Goal: Task Accomplishment & Management: Manage account settings

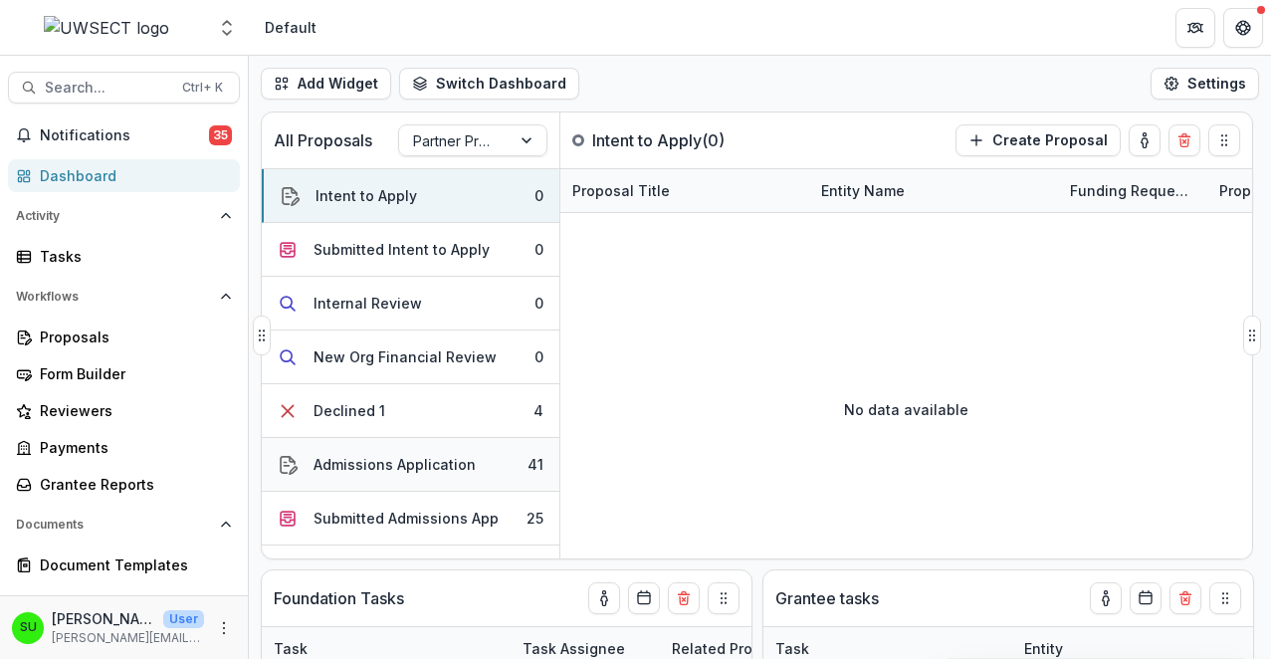
click at [410, 466] on div "Admissions Application" at bounding box center [395, 464] width 162 height 21
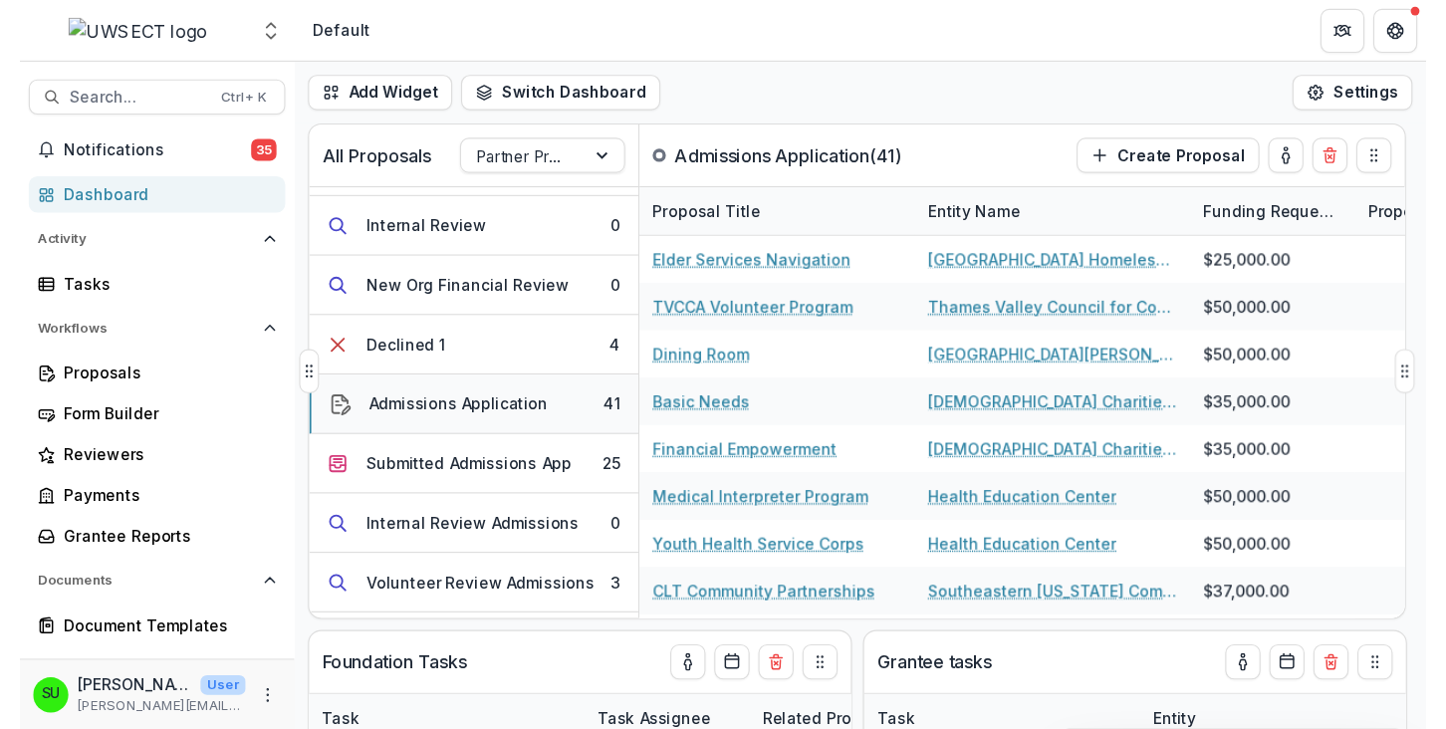
scroll to position [199, 0]
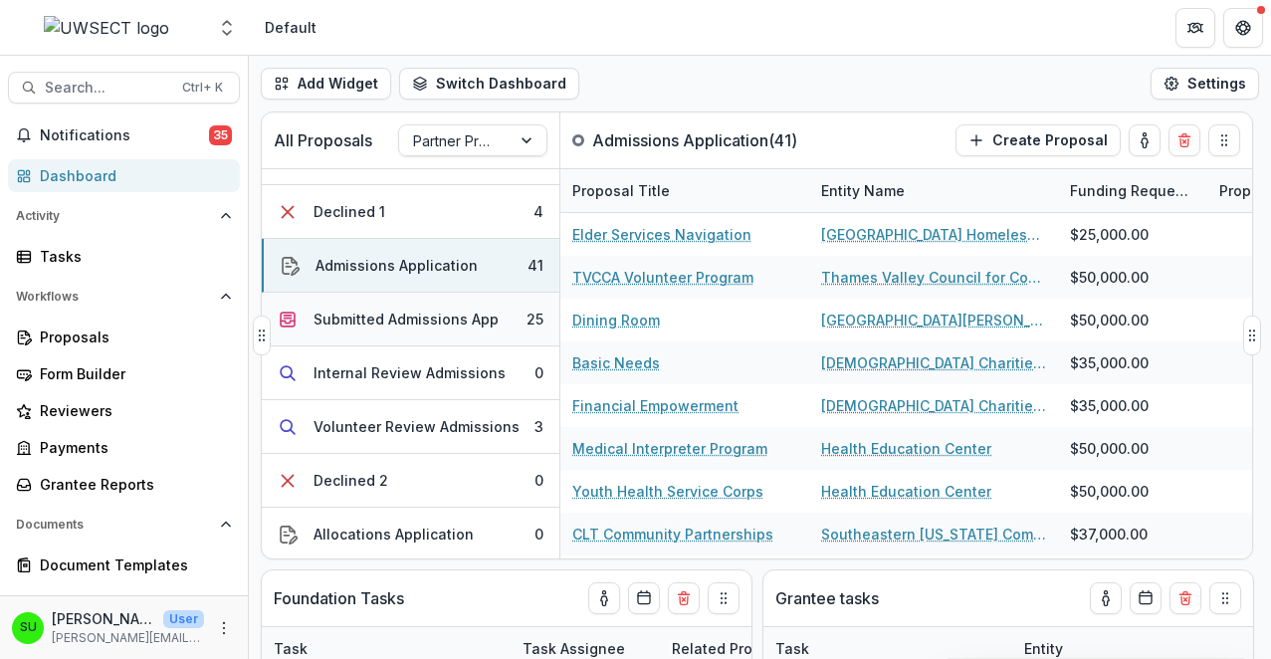
click at [389, 307] on button "Submitted Admissions App 25" at bounding box center [411, 320] width 298 height 54
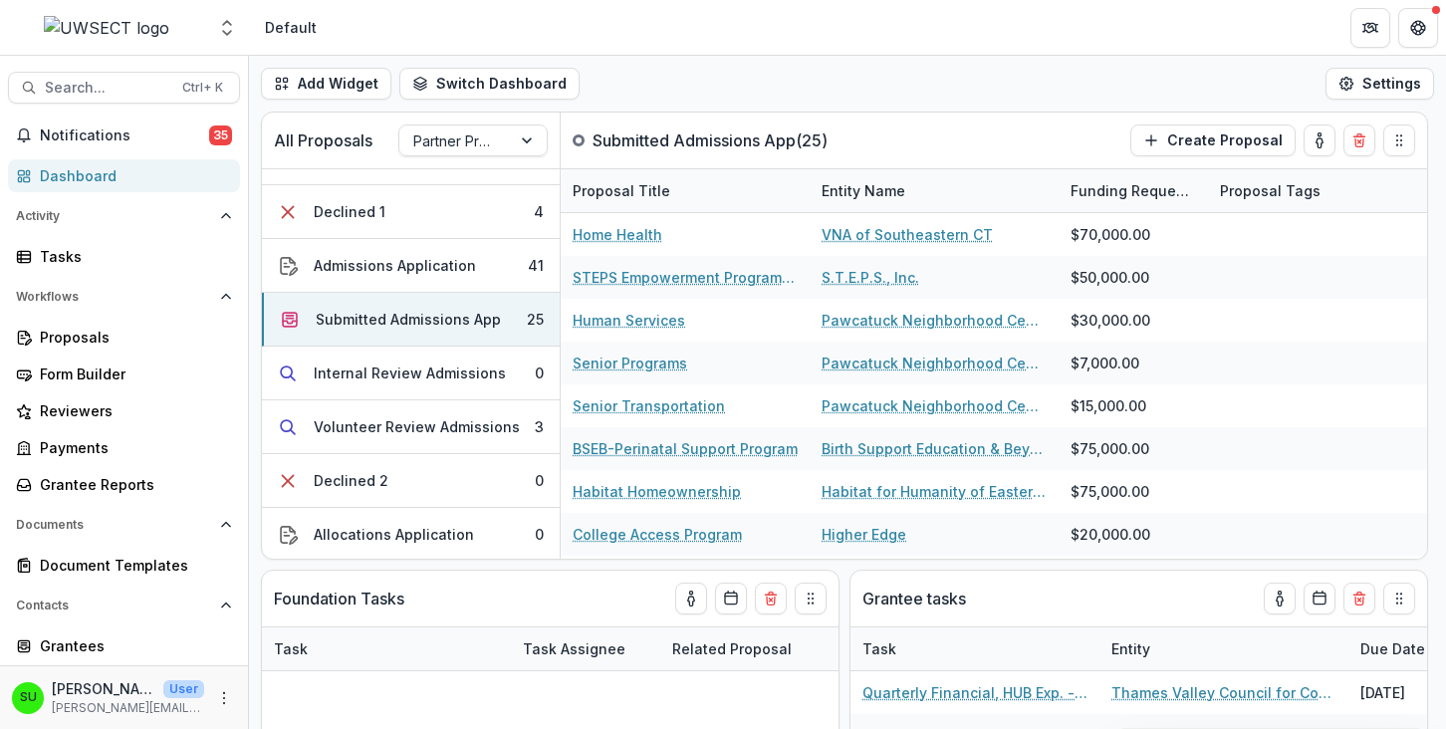
click at [83, 658] on div "SU Scott Umbel User scott.umbel@uwsect.org" at bounding box center [124, 697] width 248 height 64
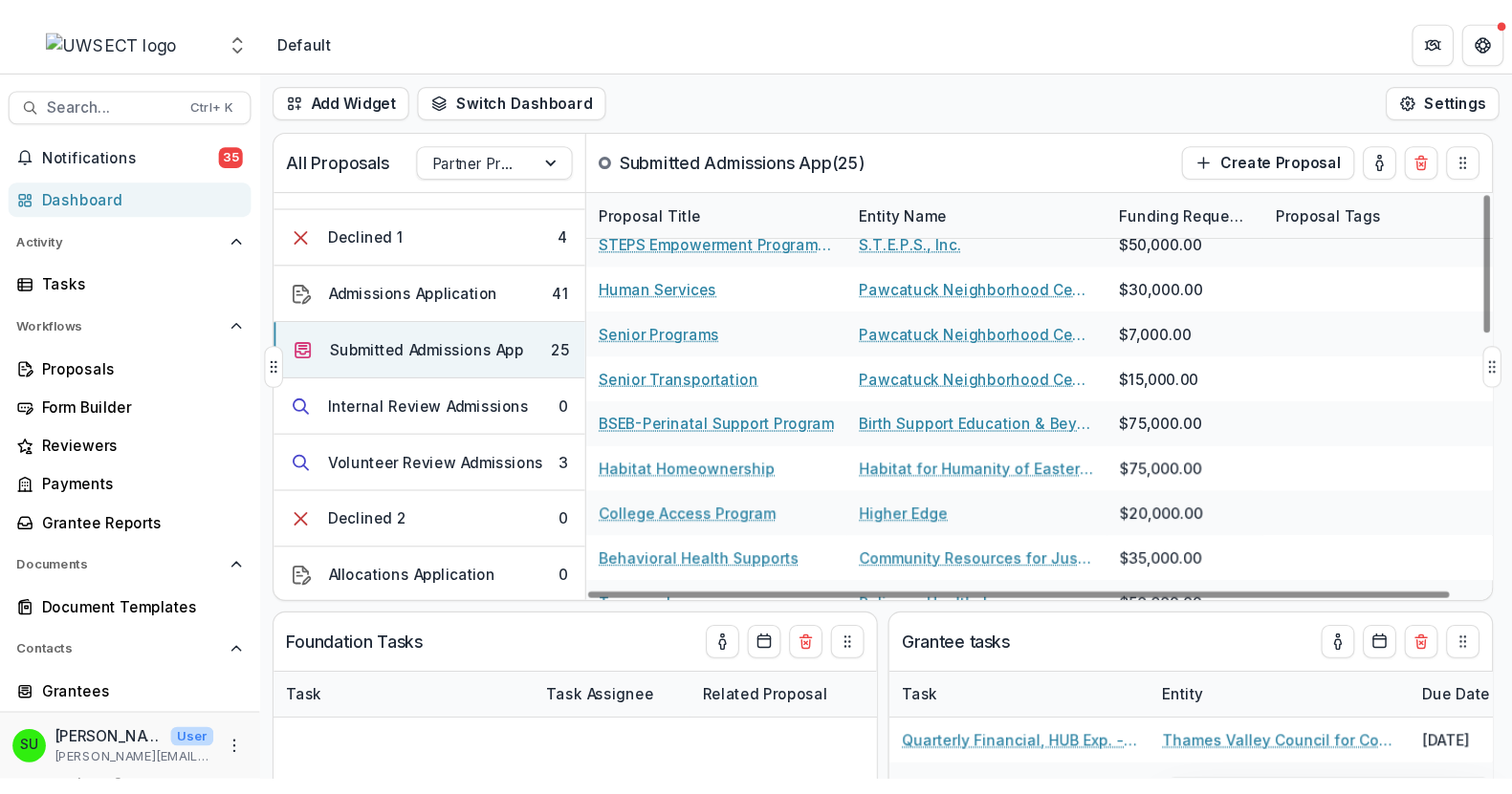
scroll to position [0, 0]
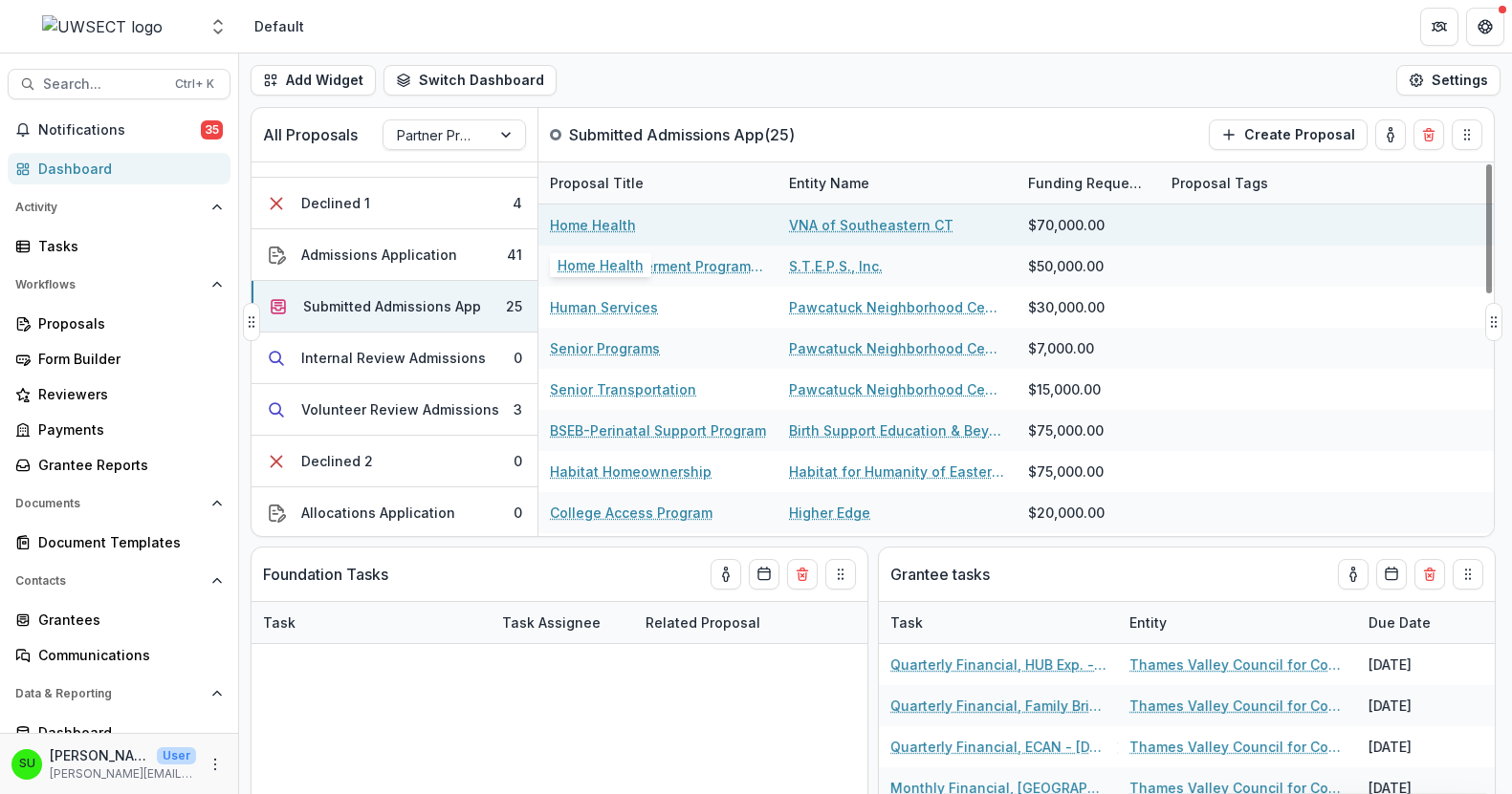
click at [589, 227] on link "Home Health" at bounding box center [593, 225] width 86 height 20
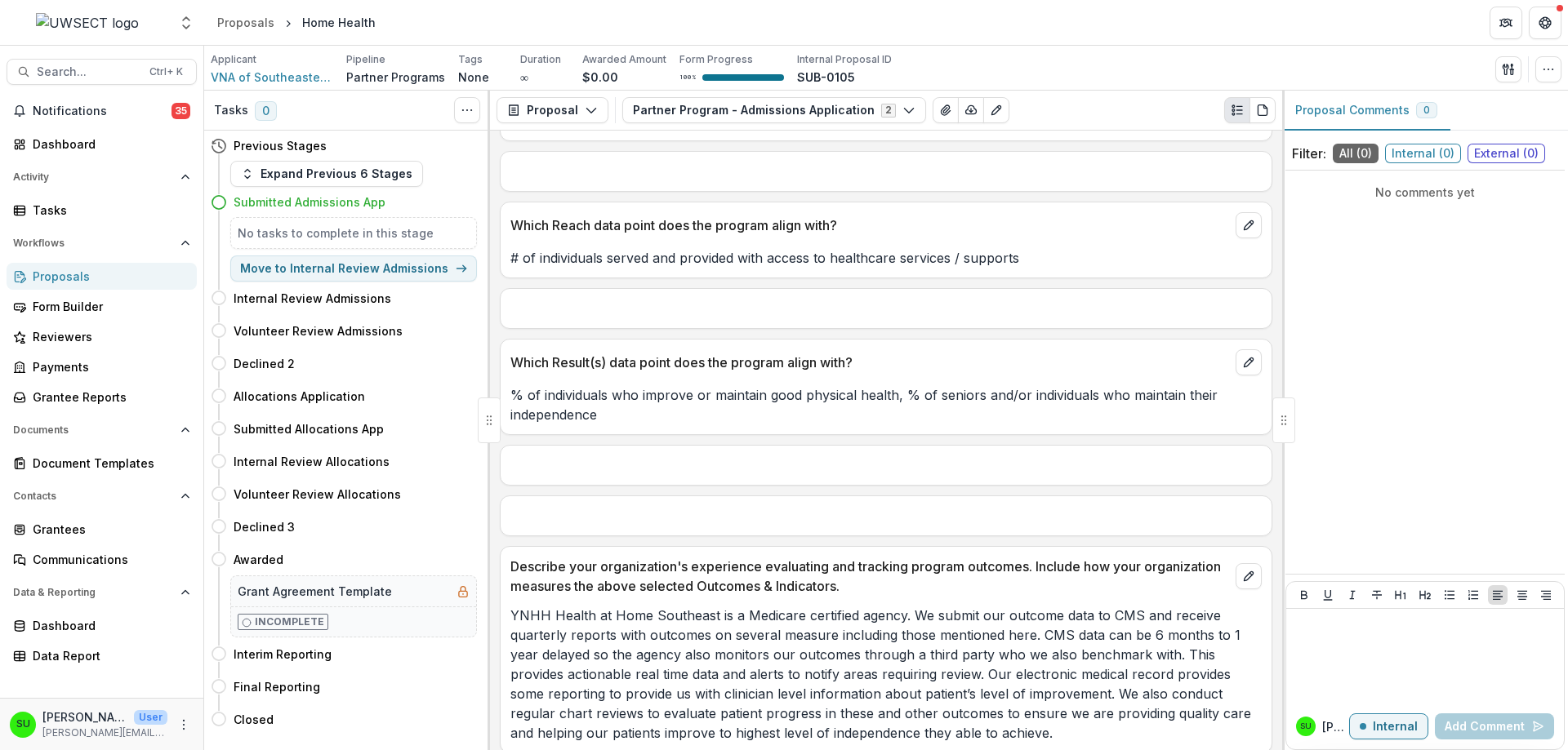
scroll to position [3455, 0]
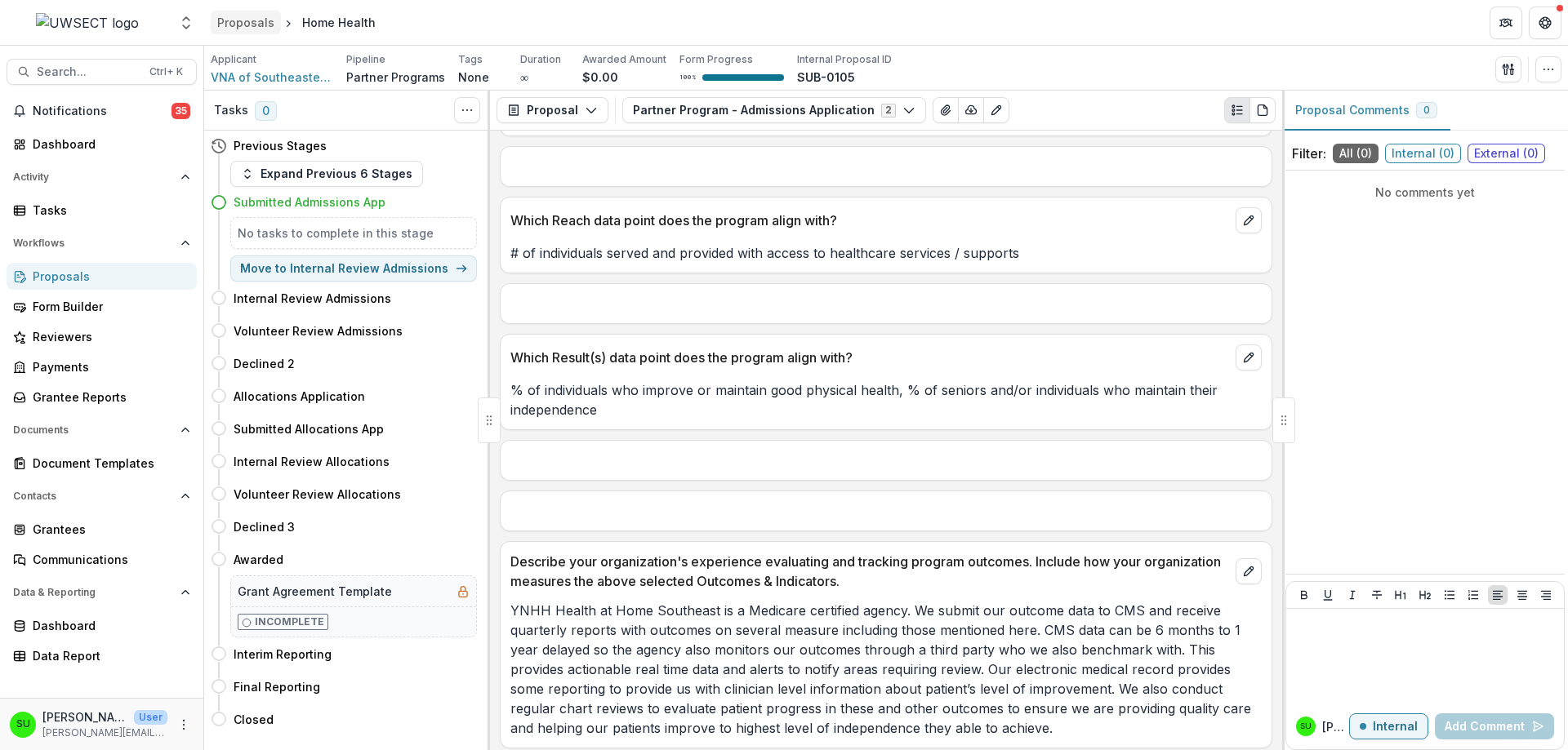
click at [262, 24] on div "Proposals" at bounding box center [246, 22] width 57 height 17
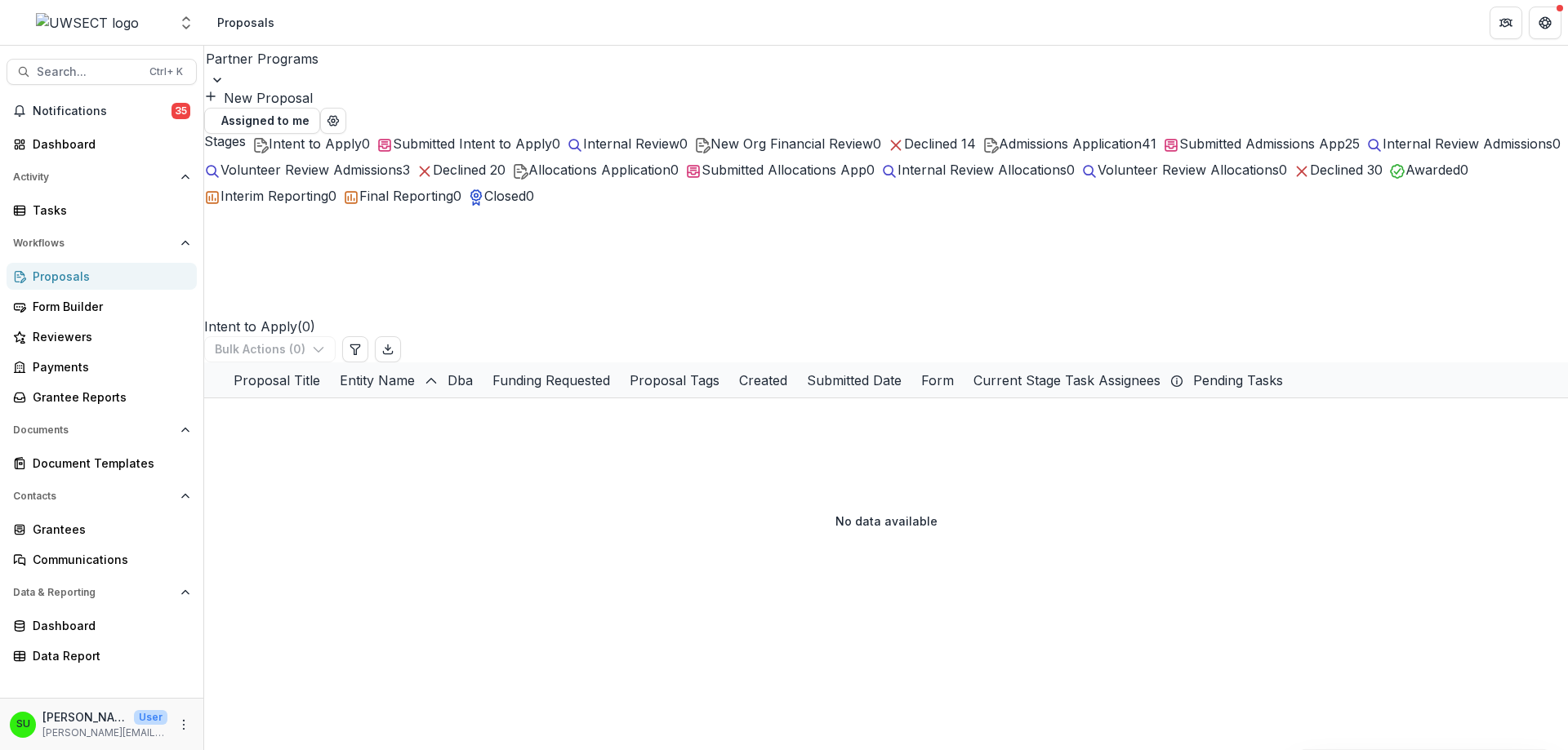
click at [1042, 151] on span "Submitted Admissions App" at bounding box center [1262, 143] width 166 height 16
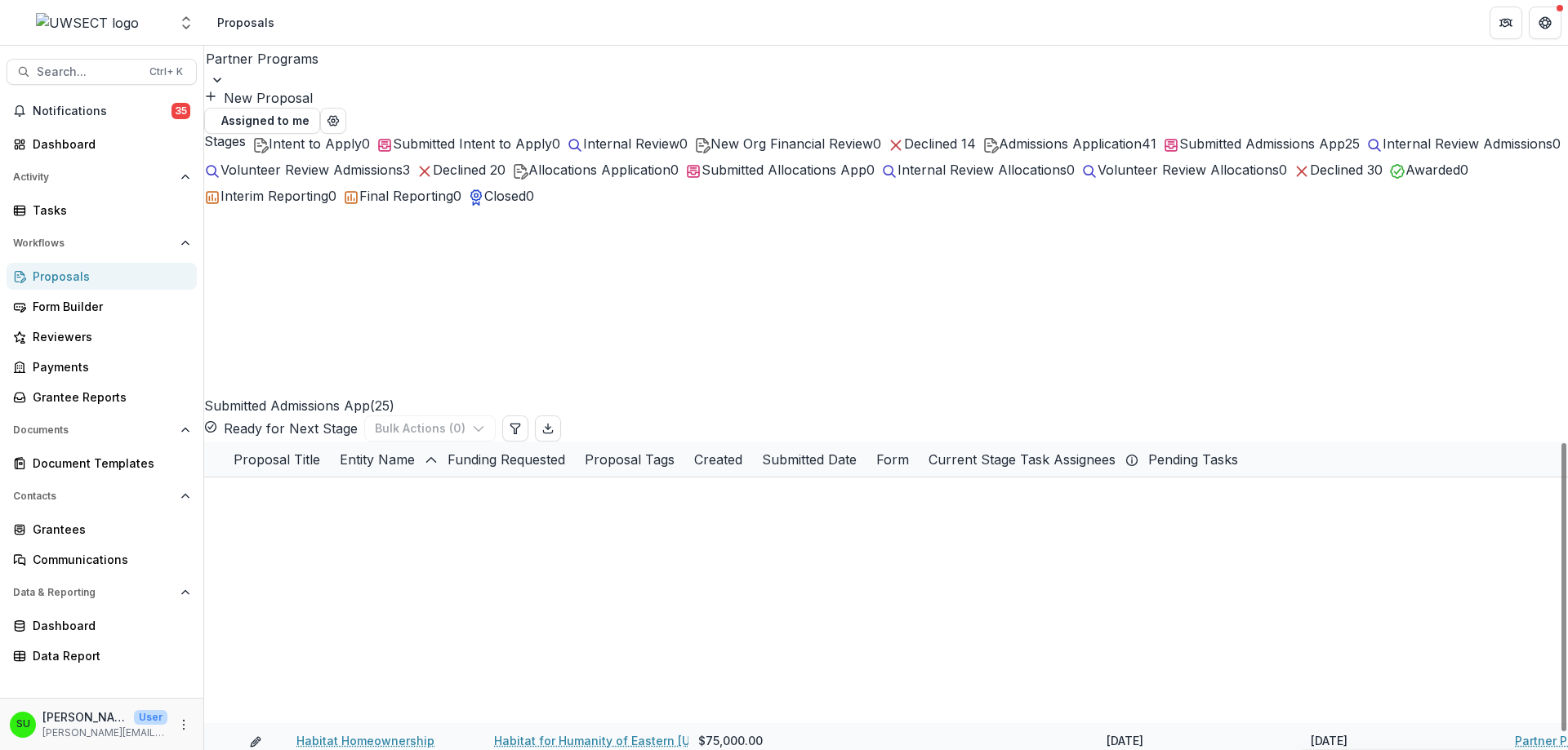
scroll to position [621, 0]
click at [557, 89] on div "Partner Programs New Proposal Assigned to me" at bounding box center [886, 90] width 1364 height 89
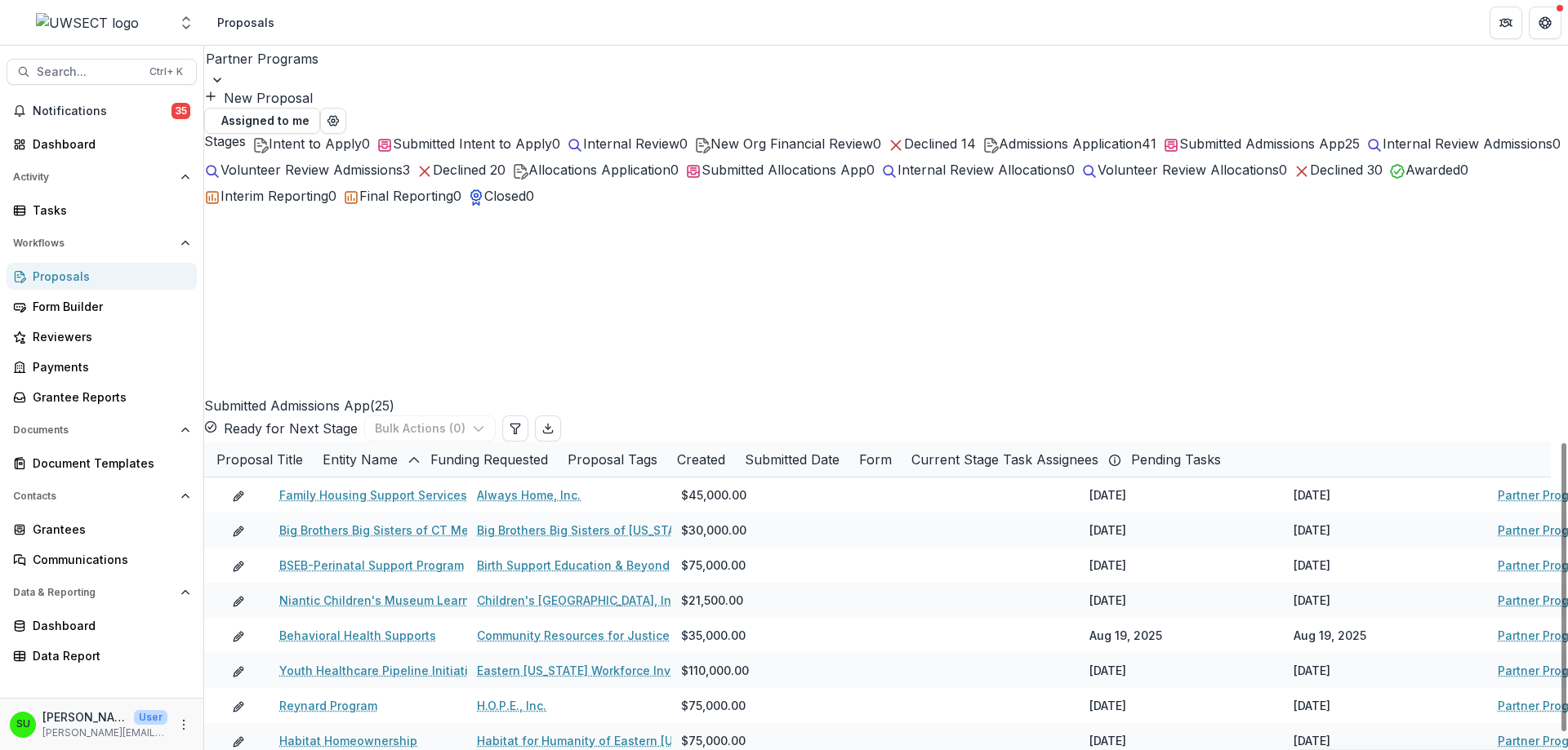
scroll to position [0, 0]
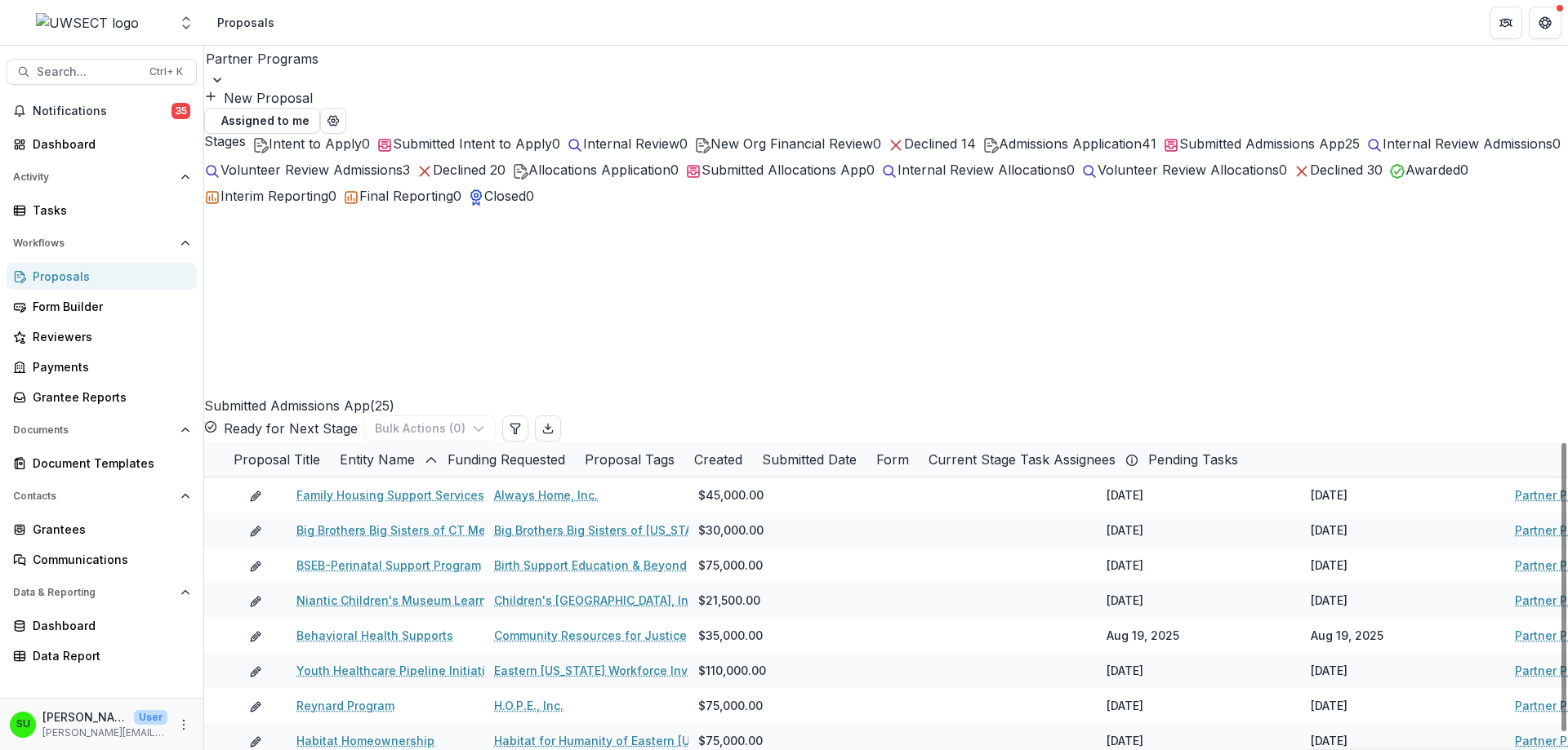
drag, startPoint x: 943, startPoint y: 569, endPoint x: 894, endPoint y: 593, distance: 54.6
click at [519, 424] on icon "Edit table settings" at bounding box center [514, 429] width 9 height 10
select select "******"
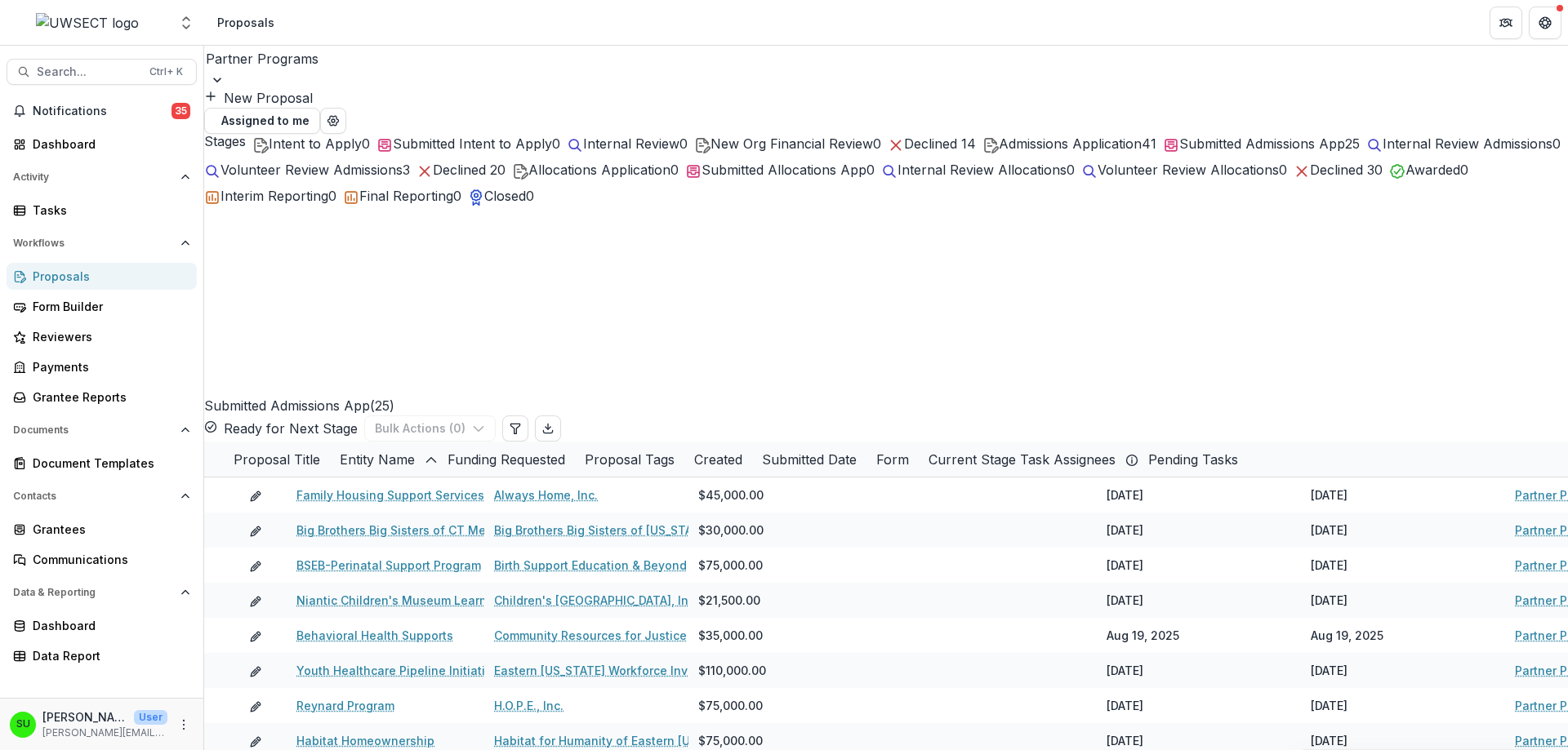
type input "*"
type input "******"
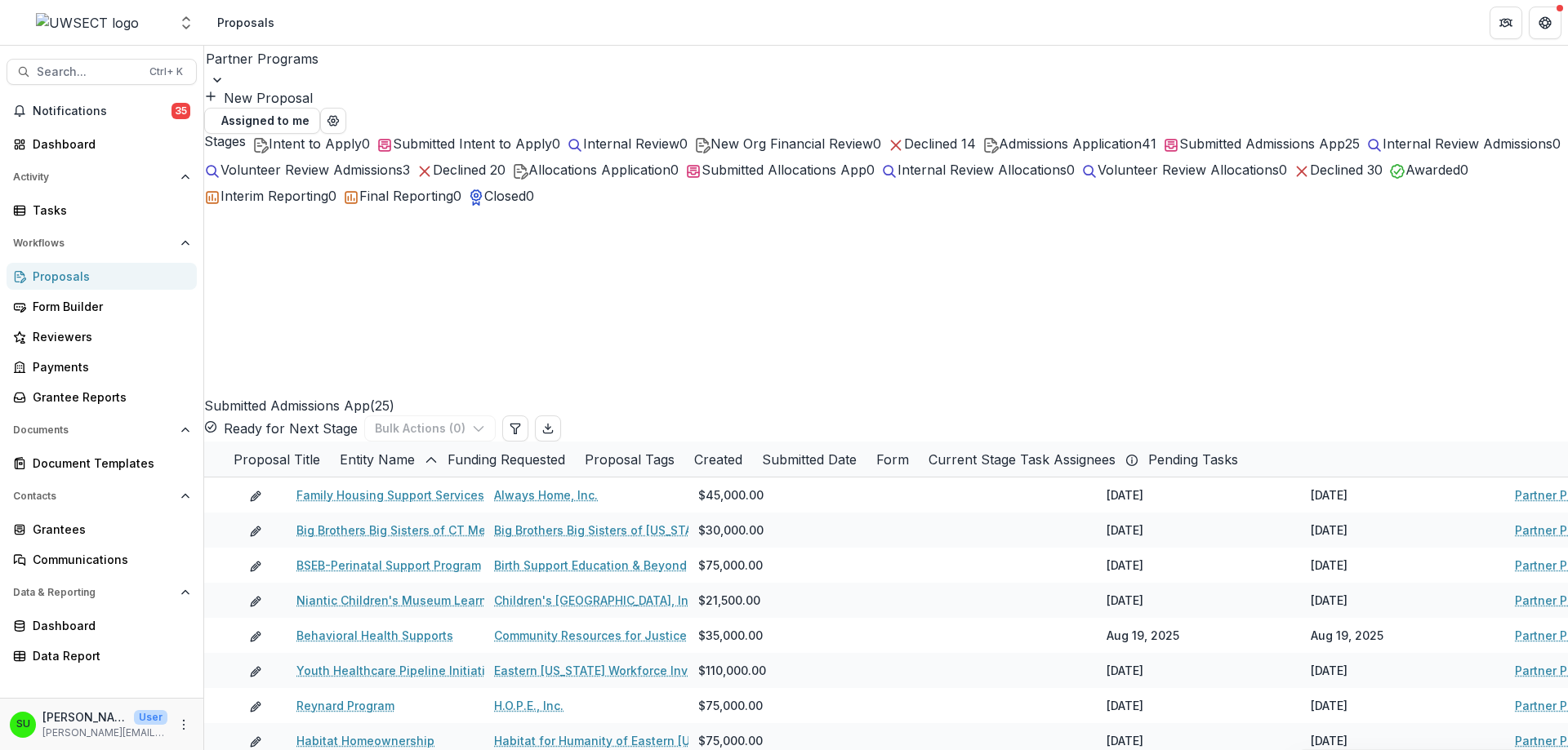
drag, startPoint x: 335, startPoint y: 581, endPoint x: 337, endPoint y: 307, distance: 274.0
select select "******"
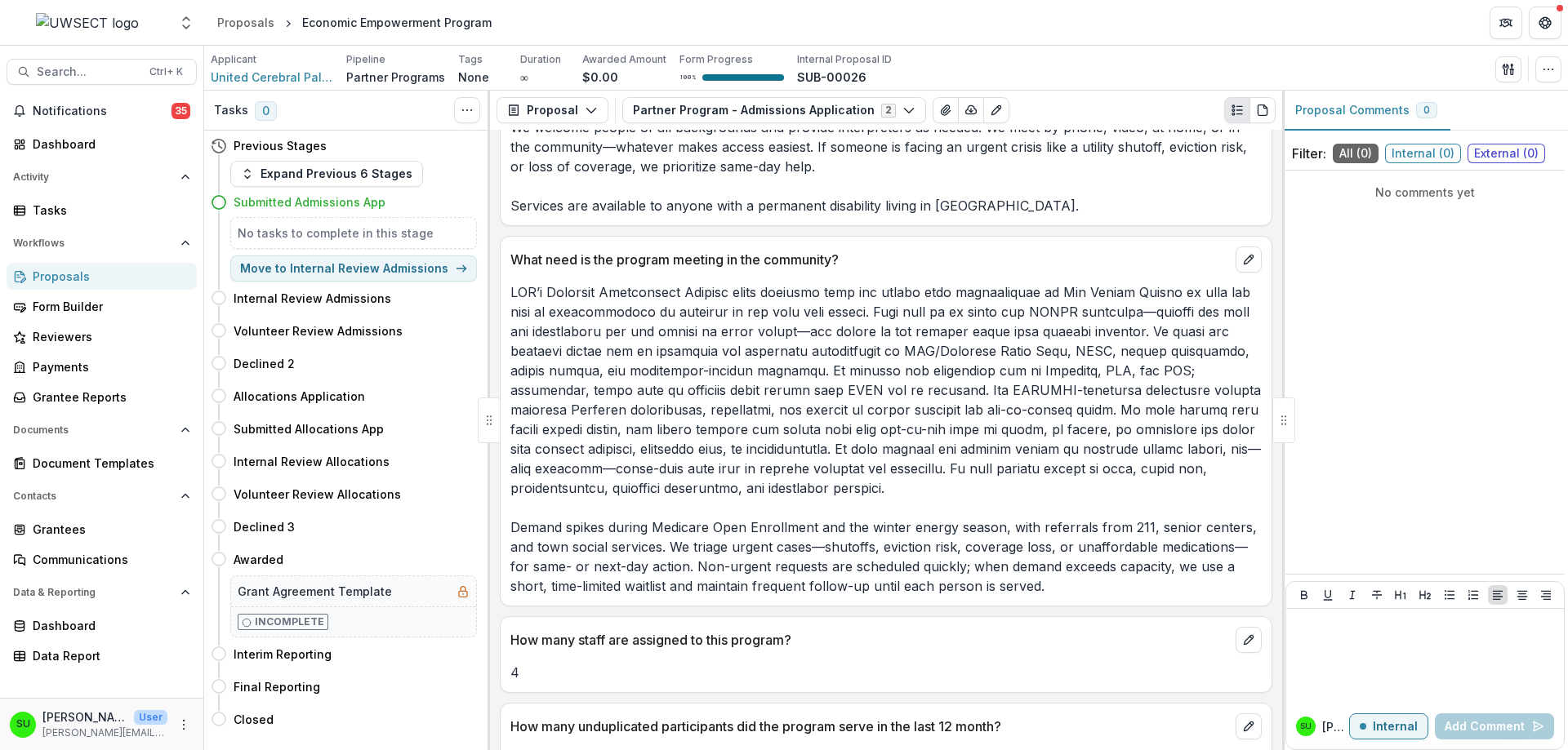
scroll to position [2530, 0]
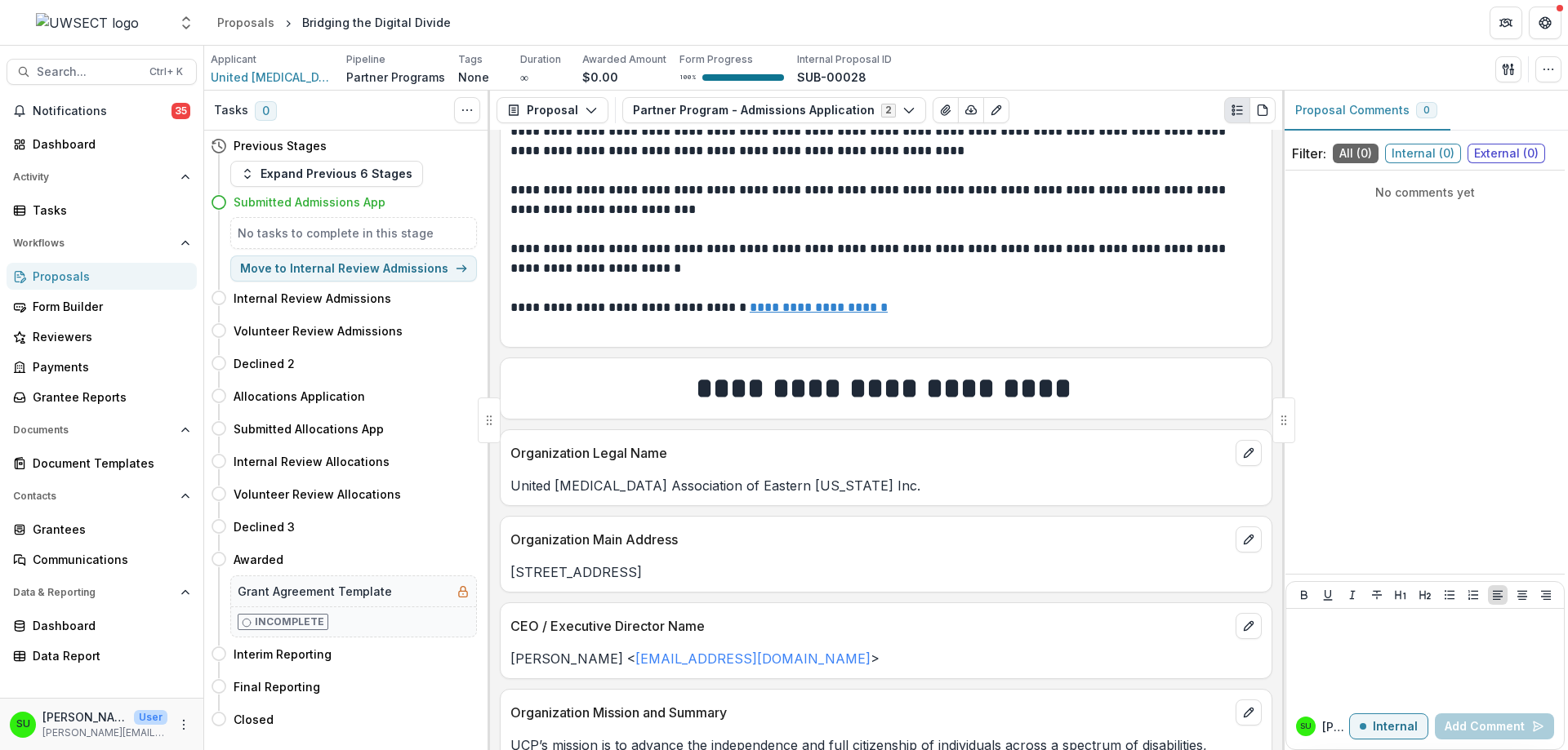
scroll to position [256, 0]
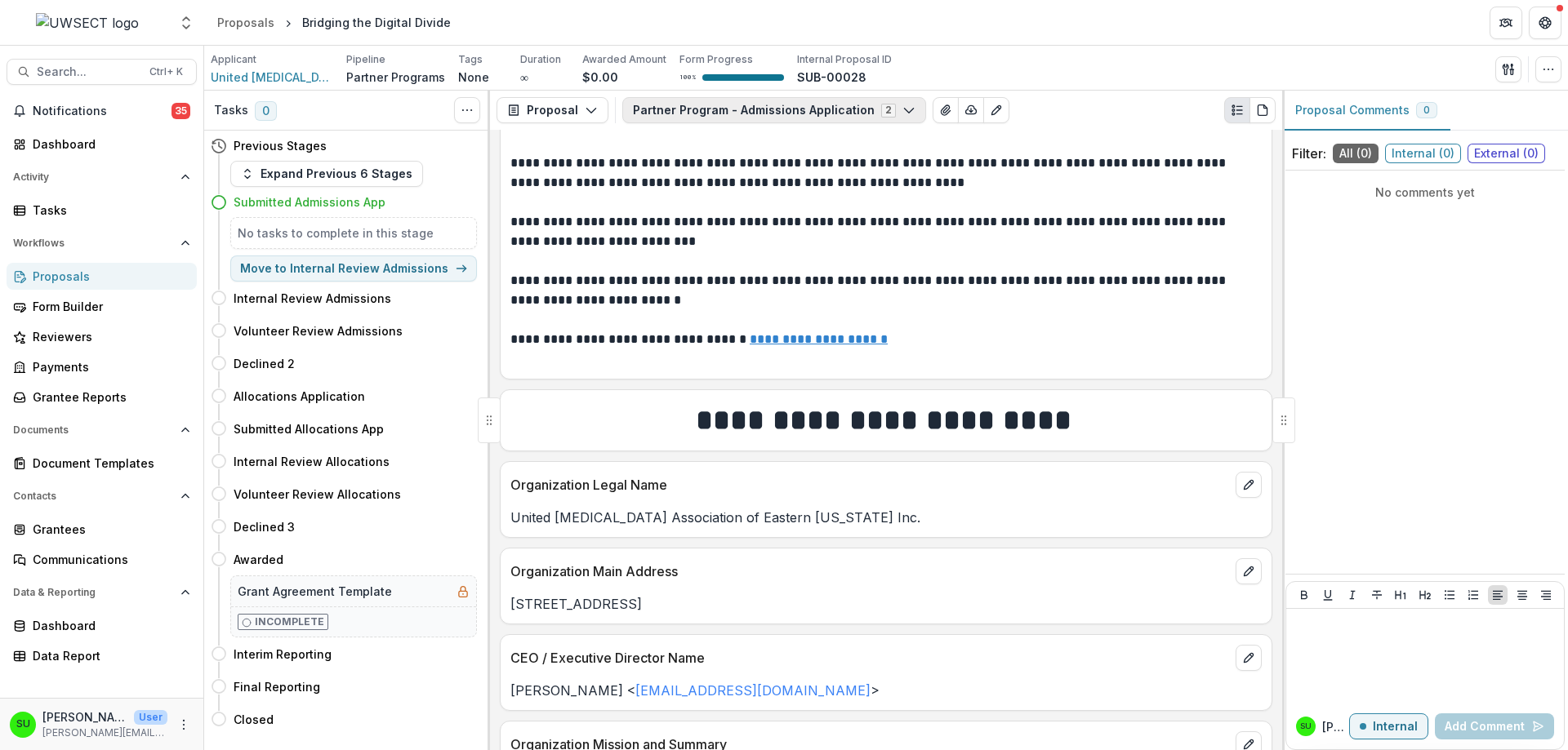
click at [791, 112] on button "Partner Program - Admissions Application 2" at bounding box center [774, 110] width 303 height 26
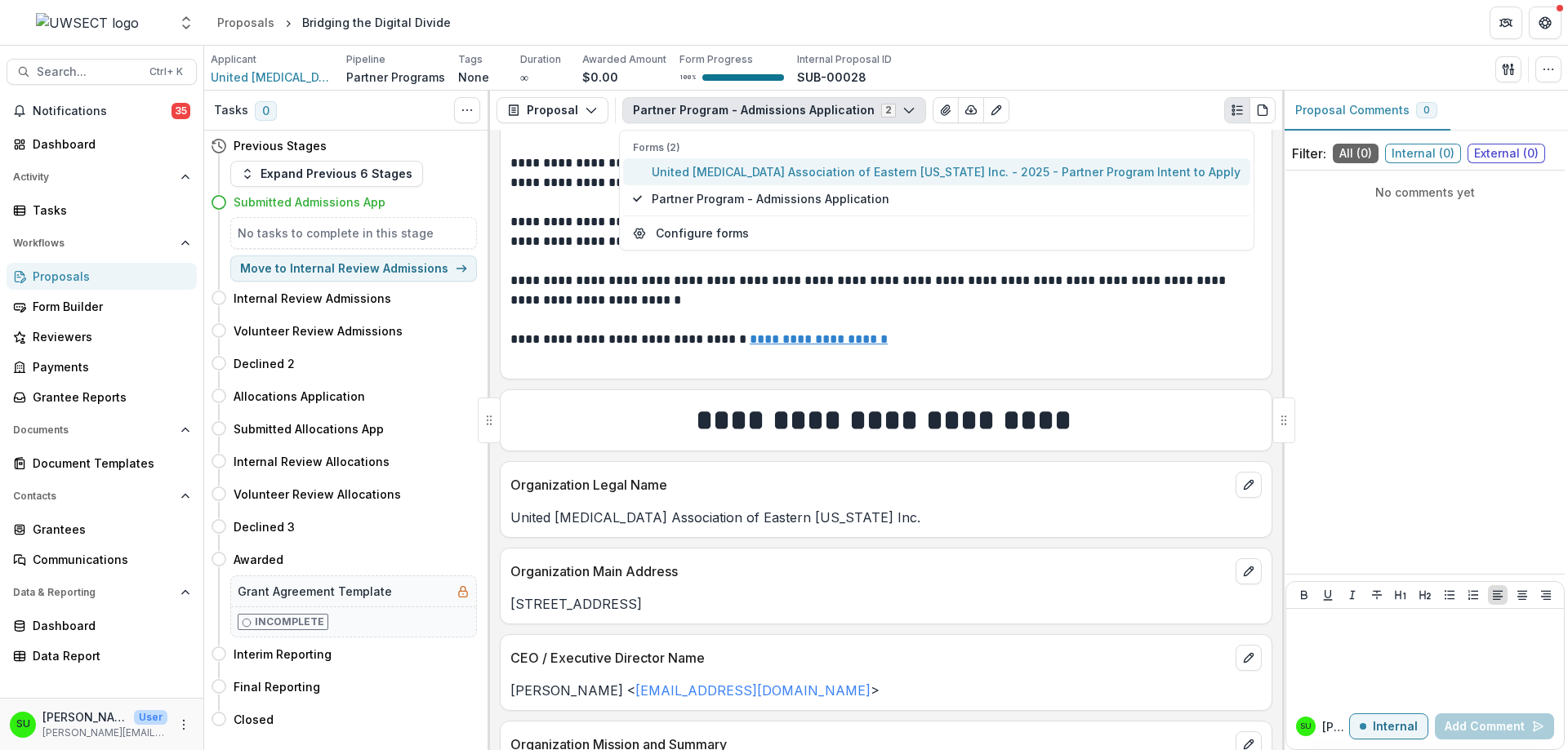
click at [731, 166] on span "United Cerebral Palsy Association of Eastern Connecticut Inc. - 2025 - Partner …" at bounding box center [946, 171] width 589 height 17
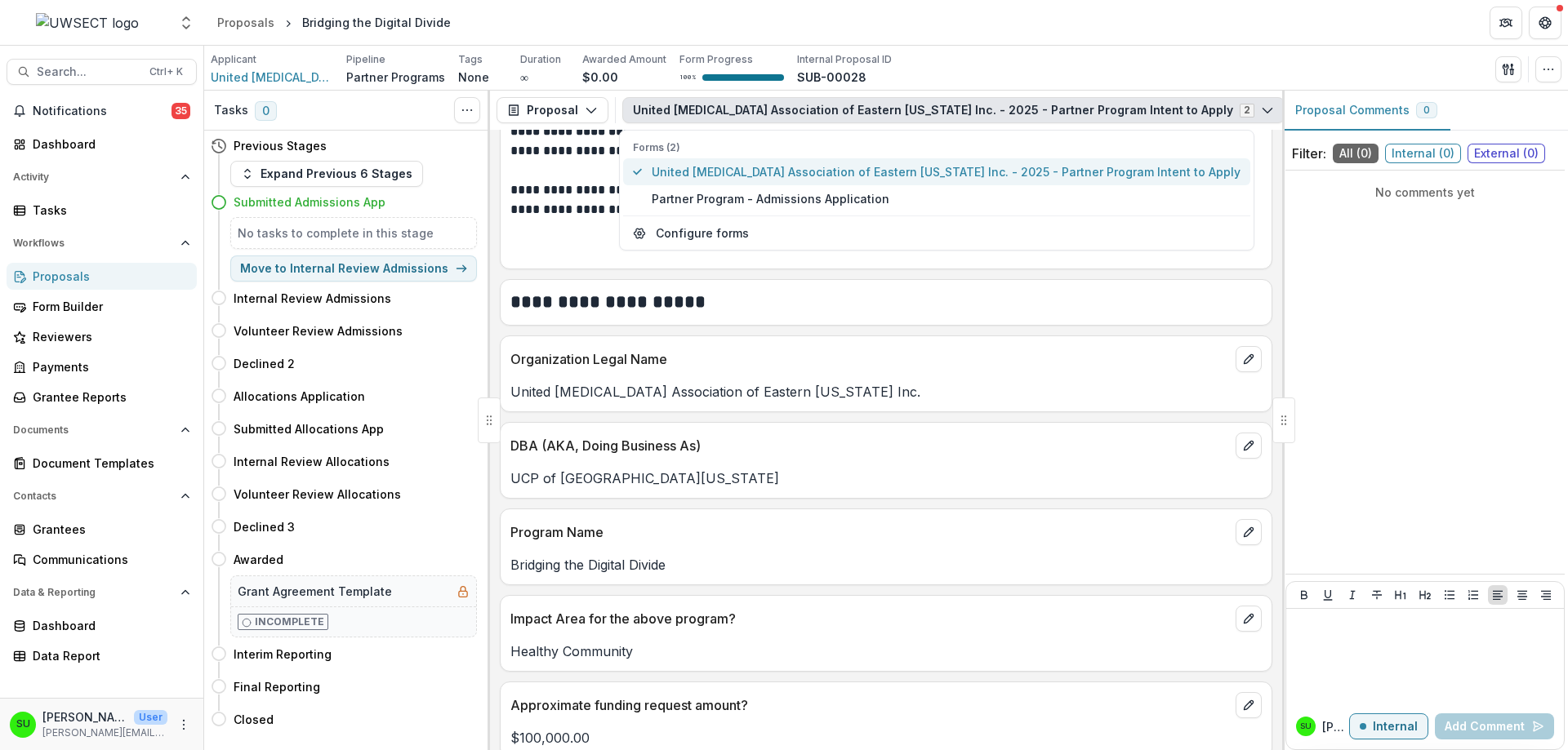
scroll to position [644, 0]
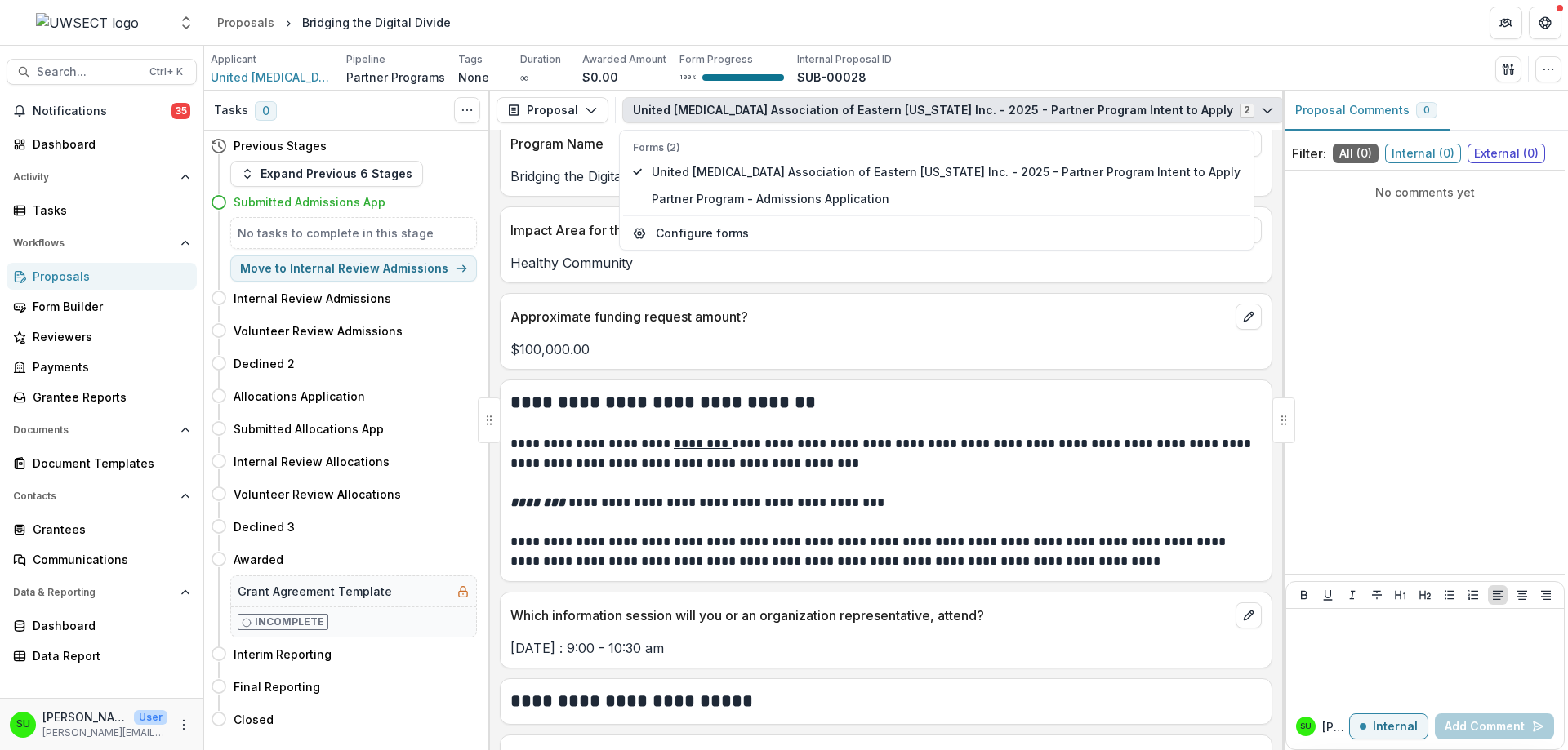
click at [657, 346] on p "$100,000.00" at bounding box center [886, 349] width 751 height 20
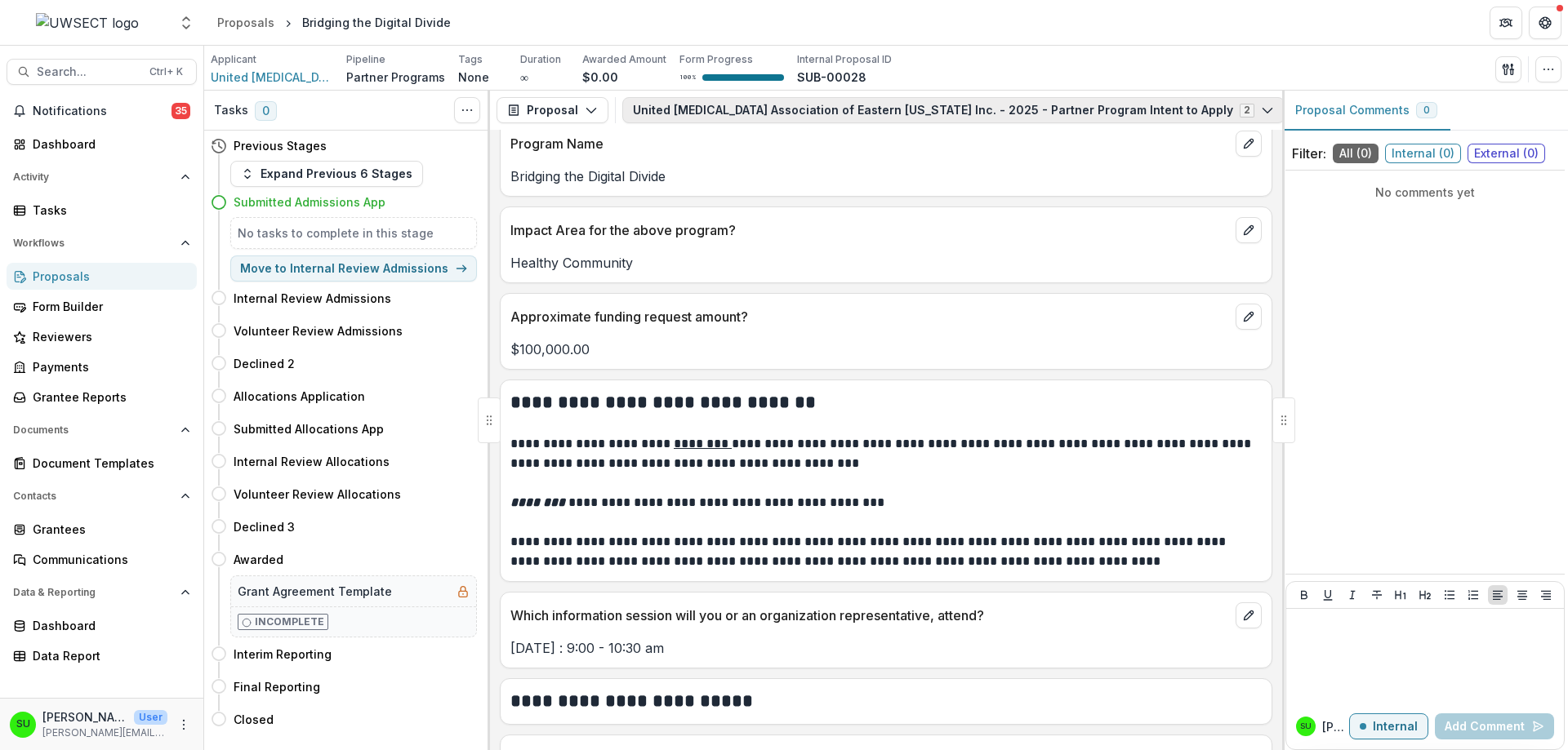
click at [805, 107] on button "United Cerebral Palsy Association of Eastern Connecticut Inc. - 2025 - Partner …" at bounding box center [953, 110] width 662 height 26
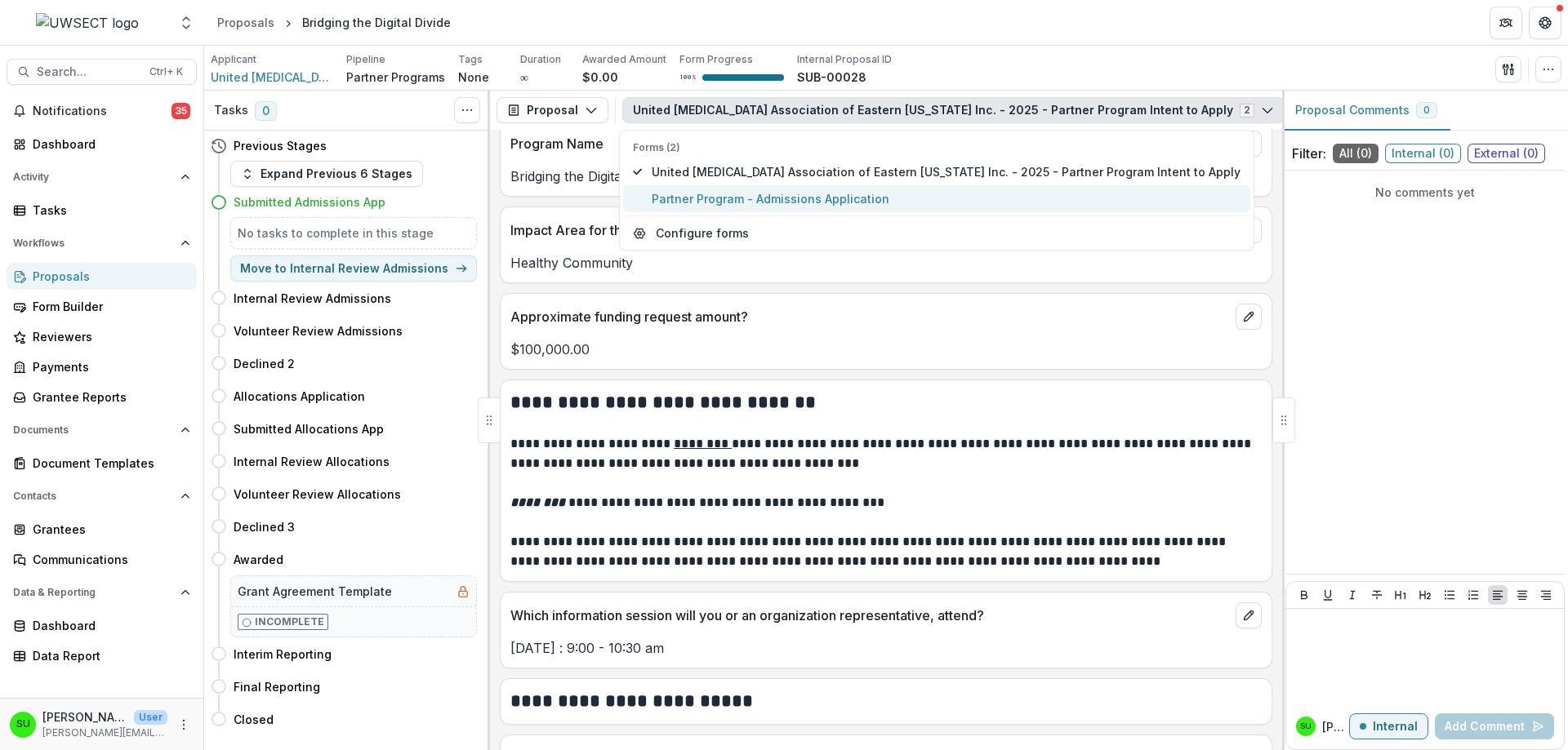
click at [746, 190] on span "Partner Program - Admissions Application" at bounding box center [946, 198] width 589 height 17
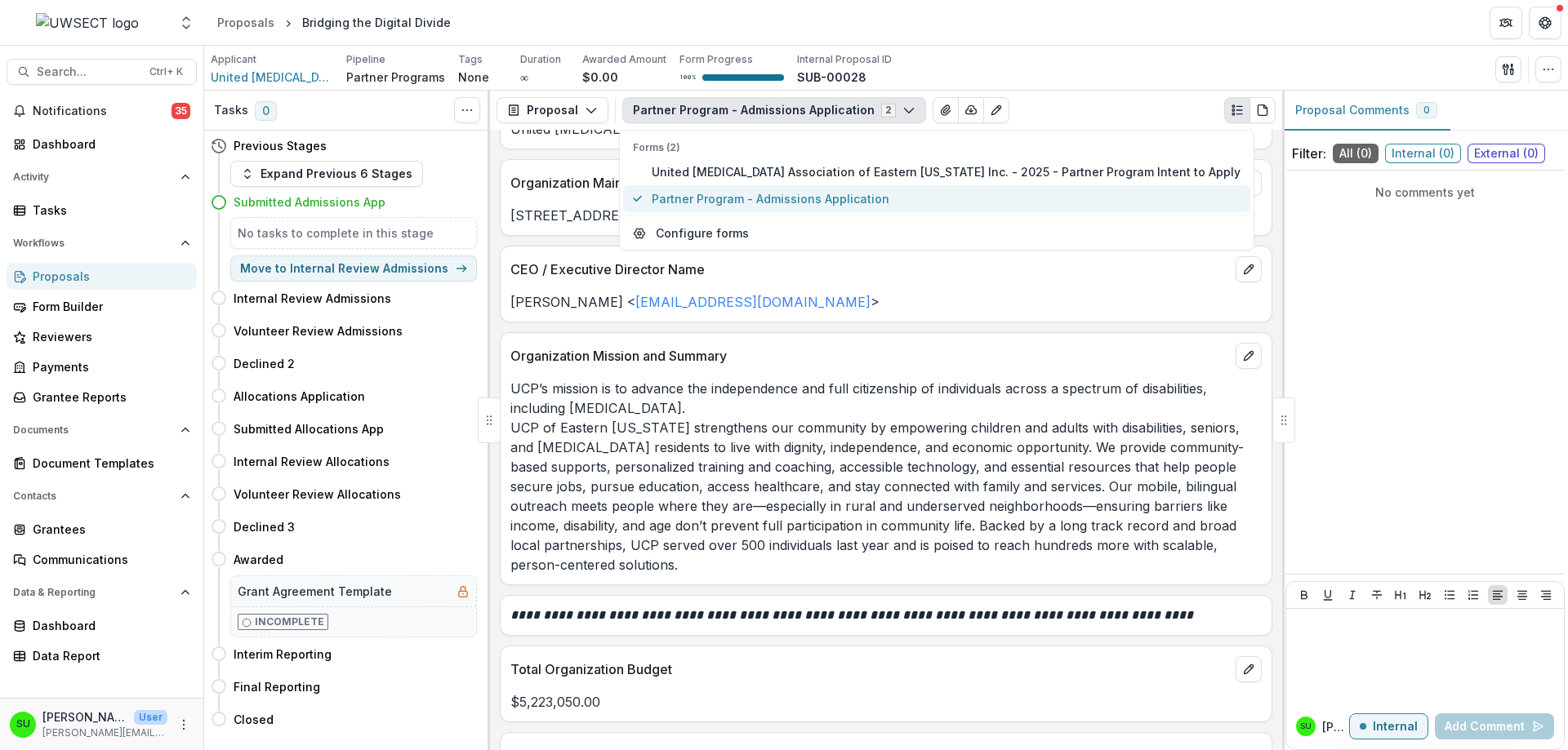
scroll to position [1179, 0]
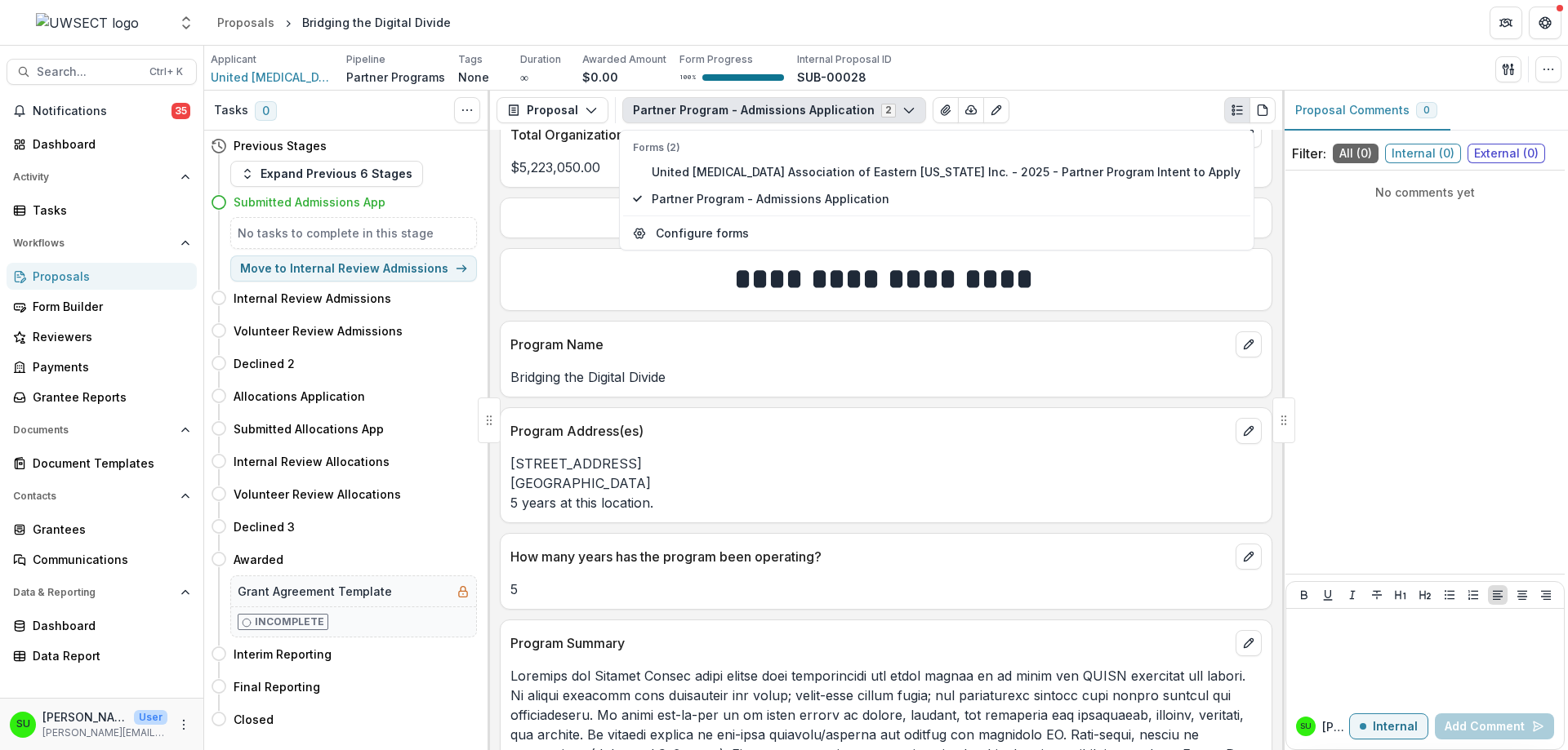
click at [619, 294] on h1 "**********" at bounding box center [883, 280] width 746 height 41
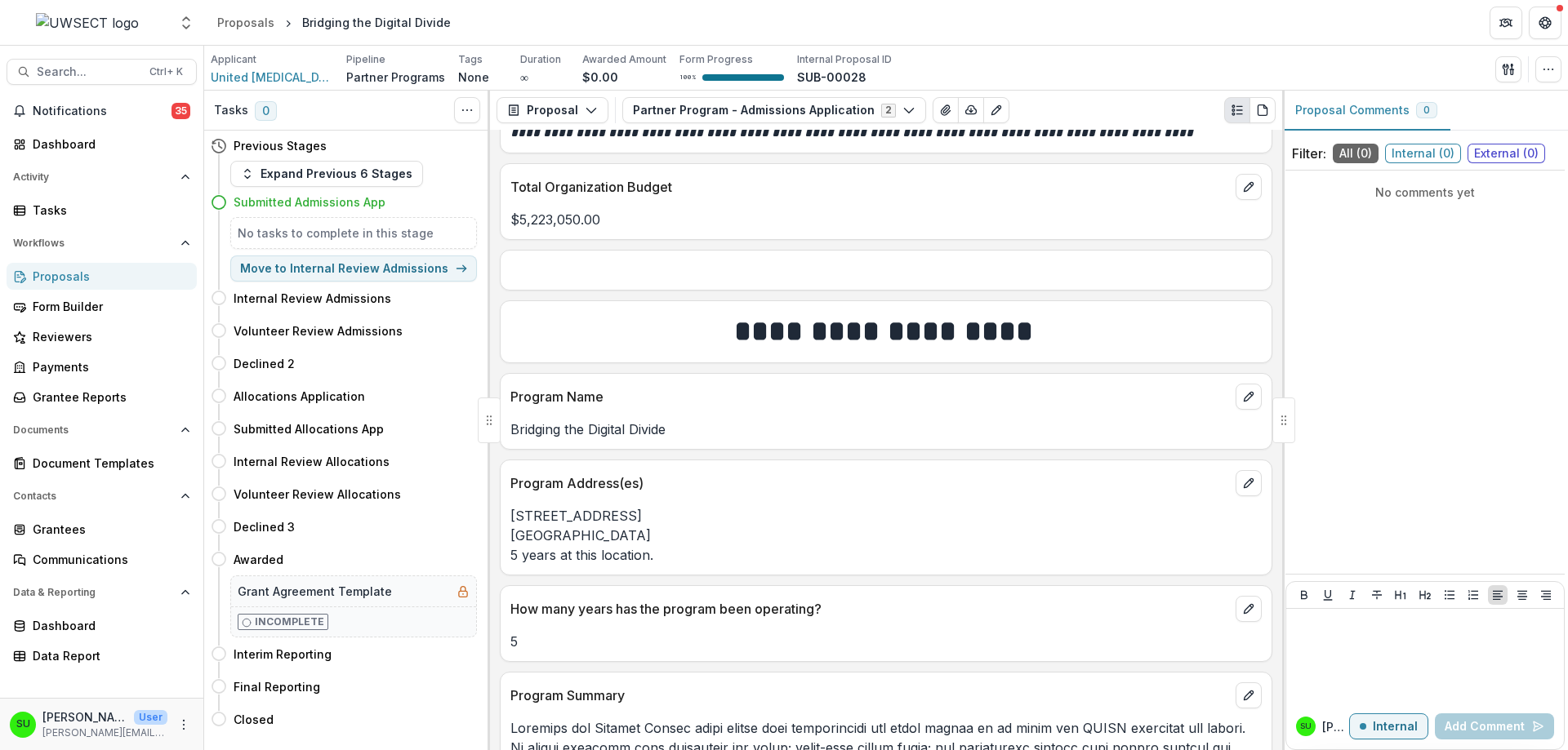
scroll to position [1016, 0]
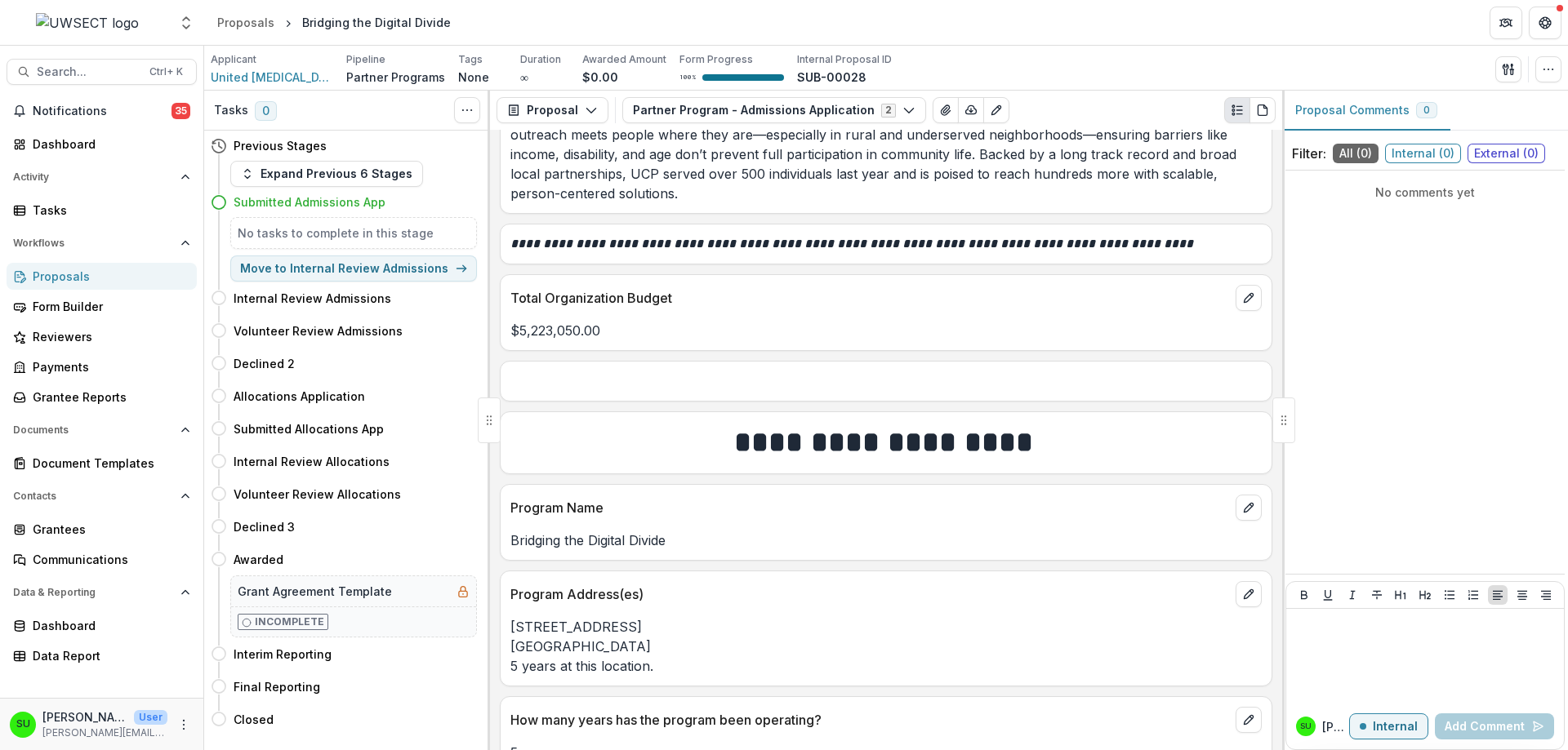
click at [654, 361] on div "**********" at bounding box center [886, 439] width 792 height 620
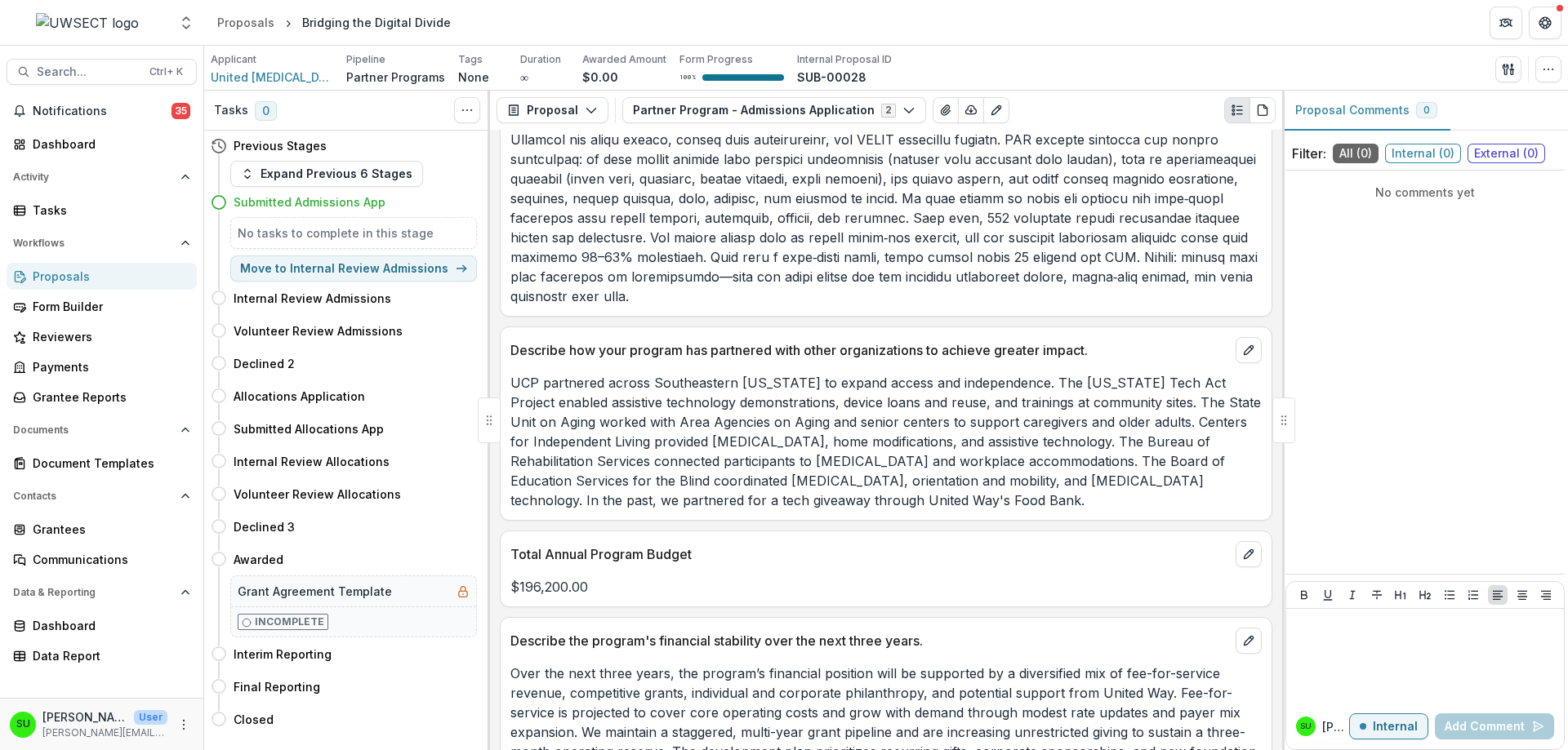
scroll to position [2704, 0]
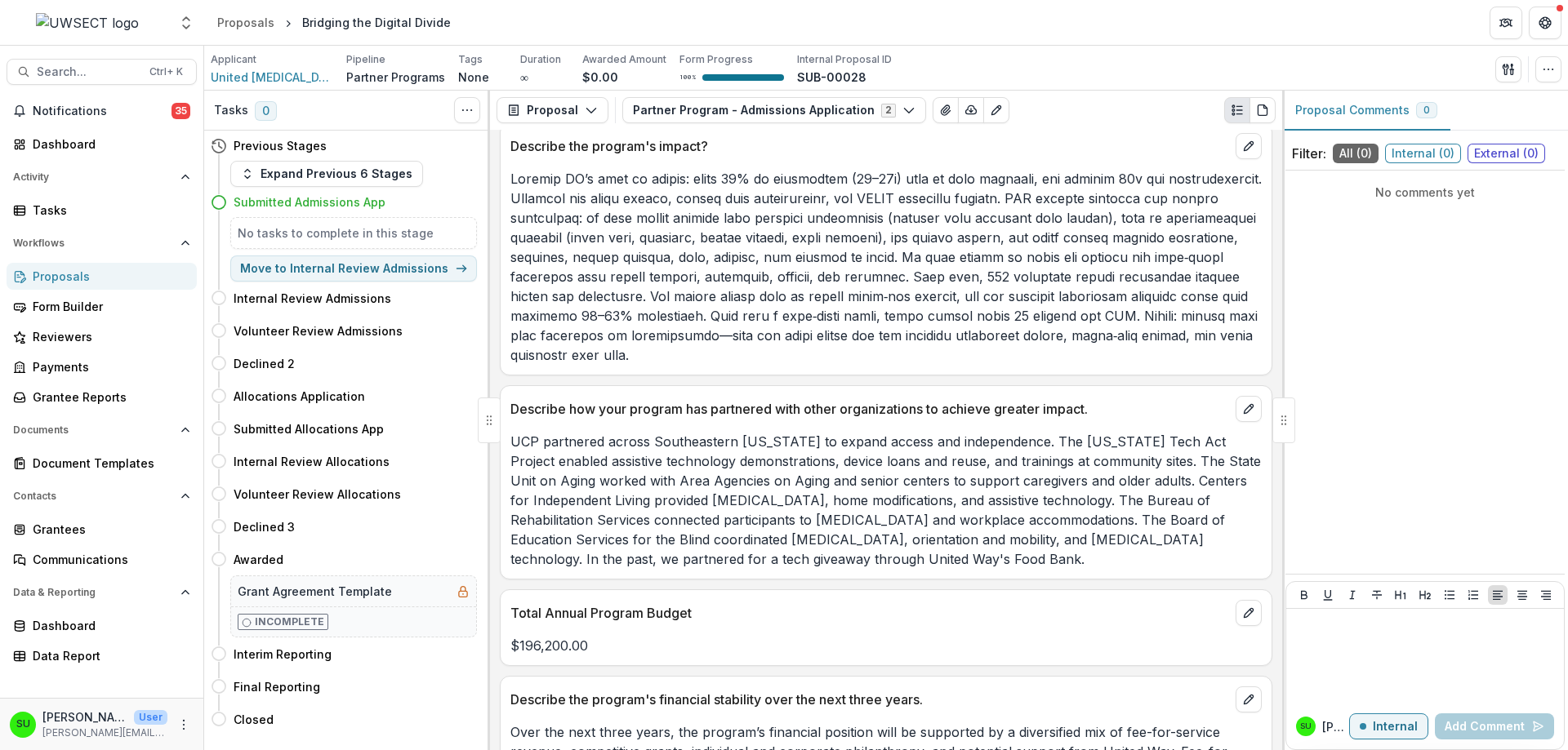
click at [798, 304] on p at bounding box center [886, 266] width 751 height 196
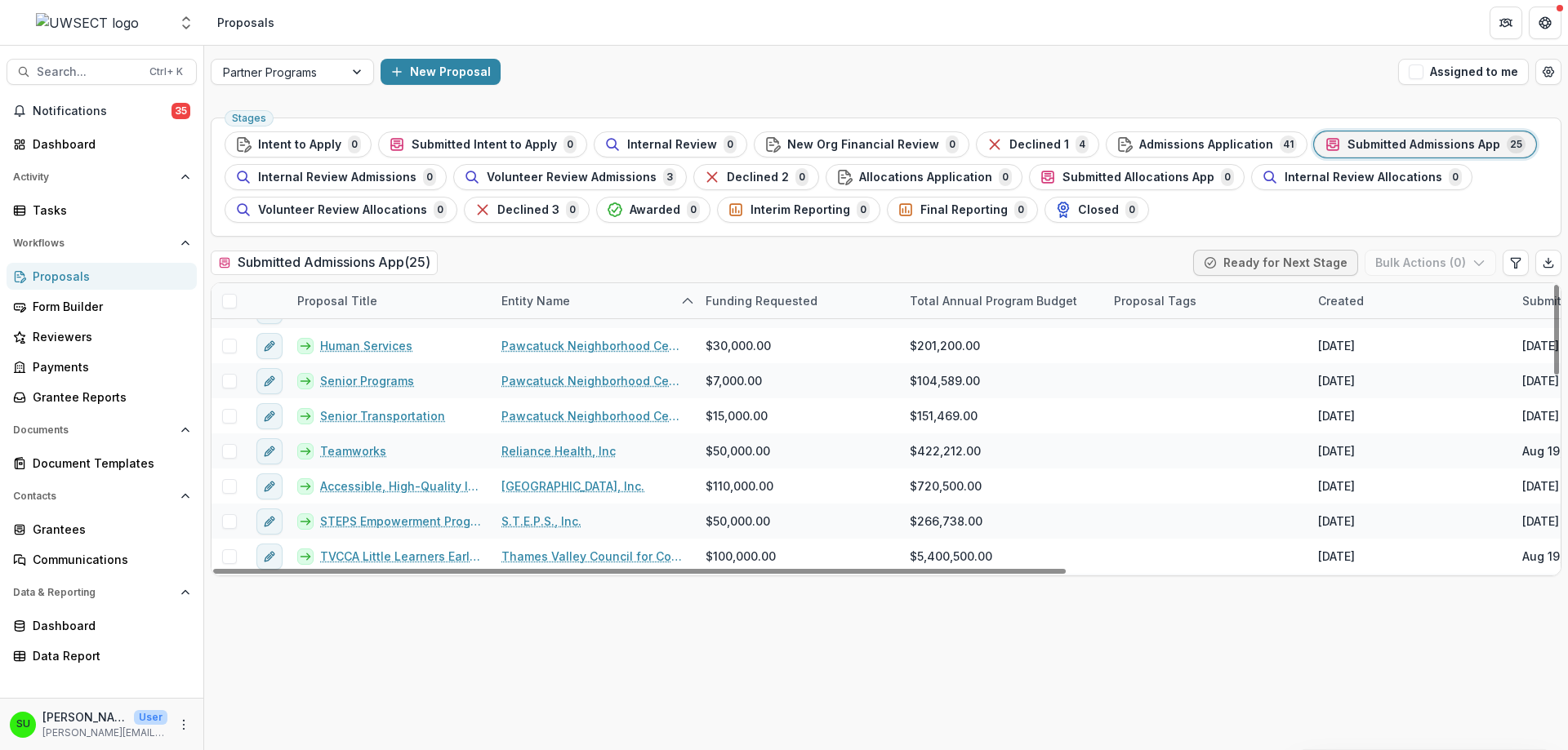
scroll to position [621, 0]
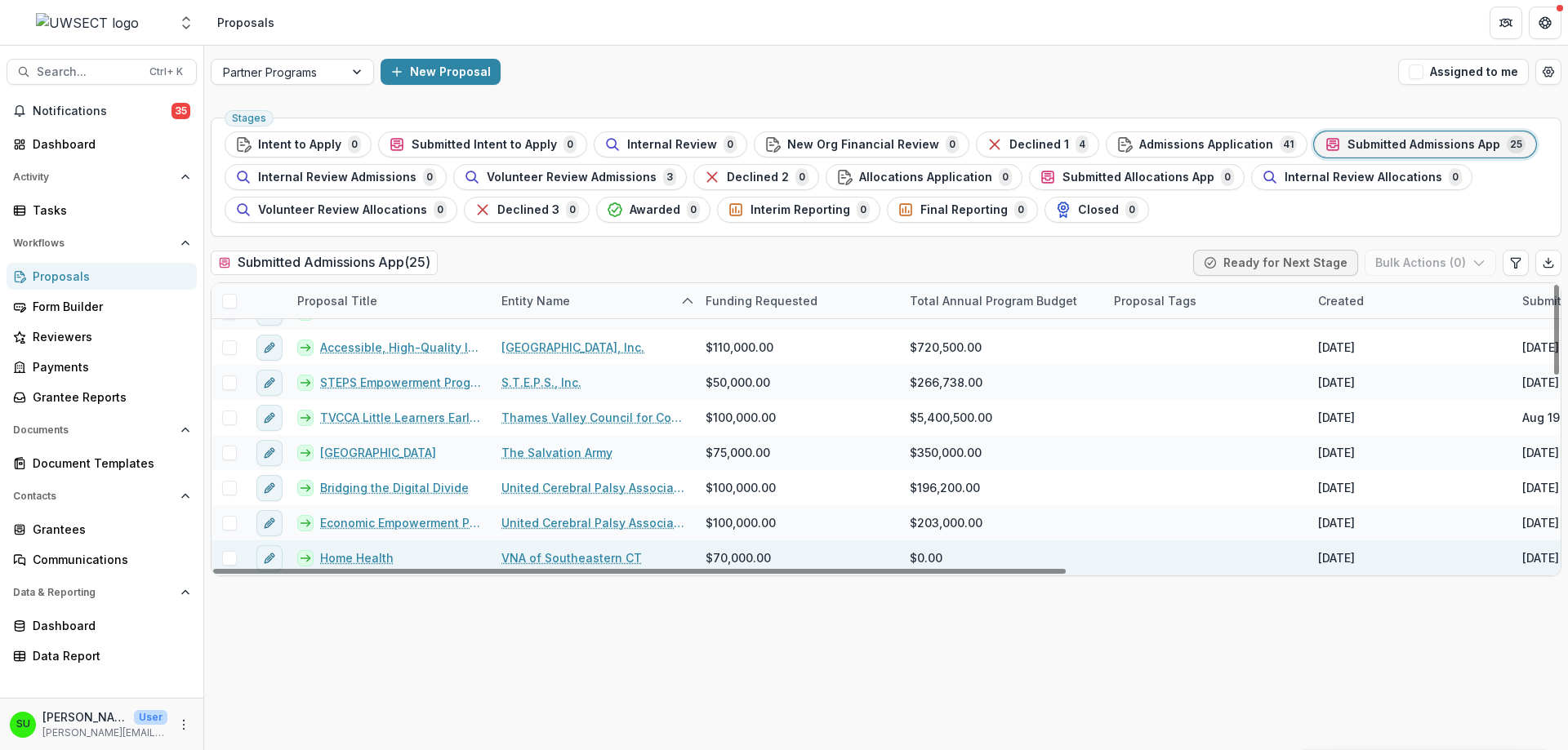
click at [941, 556] on span "$0.00" at bounding box center [926, 557] width 33 height 17
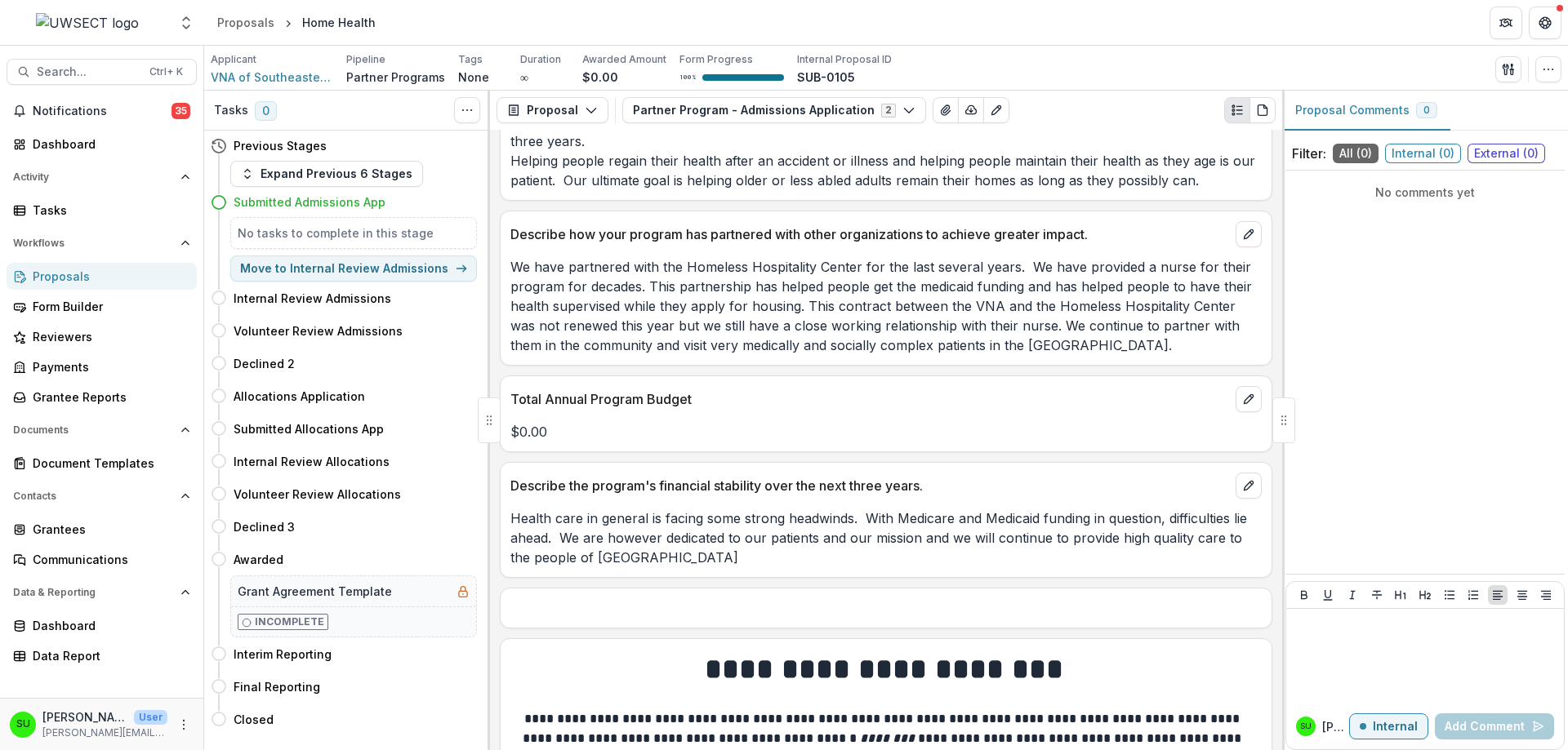
scroll to position [2611, 0]
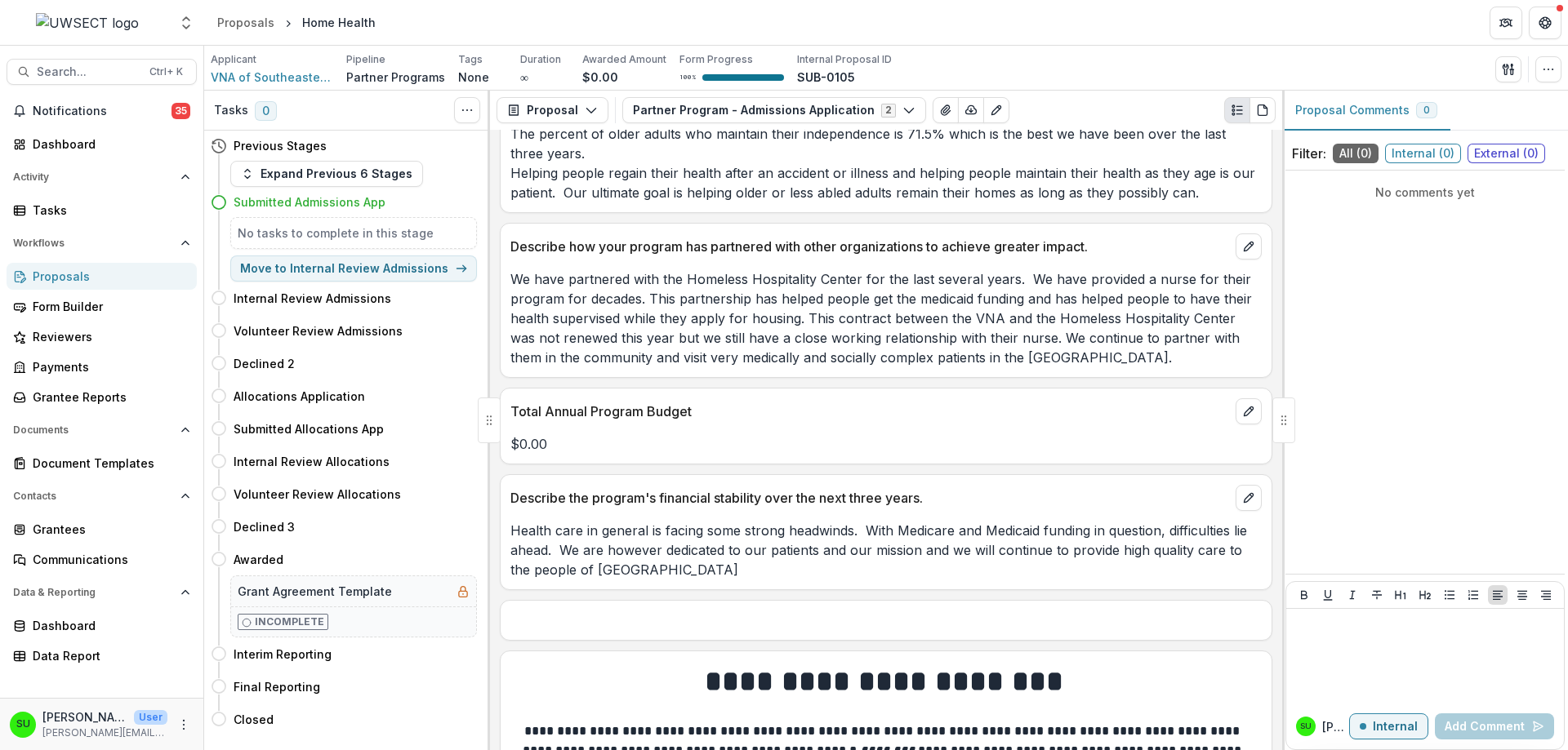
click at [1401, 223] on div "No comments yet" at bounding box center [1424, 372] width 280 height 390
click at [1380, 639] on div at bounding box center [1424, 657] width 265 height 82
